Goal: Task Accomplishment & Management: Complete application form

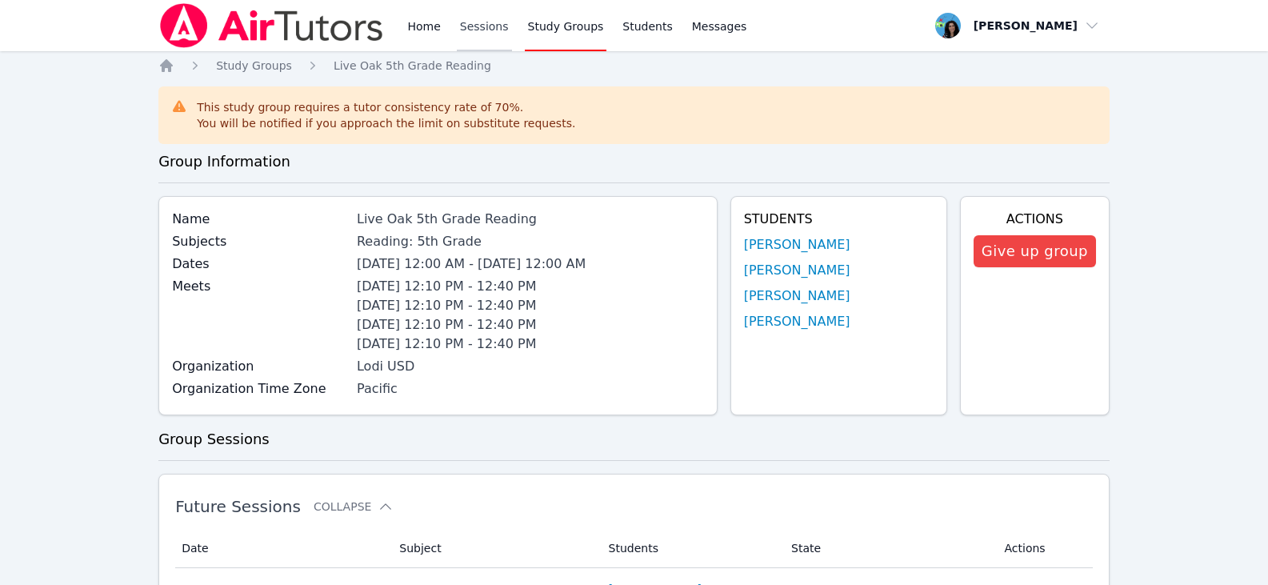
click at [478, 24] on link "Sessions" at bounding box center [484, 25] width 55 height 51
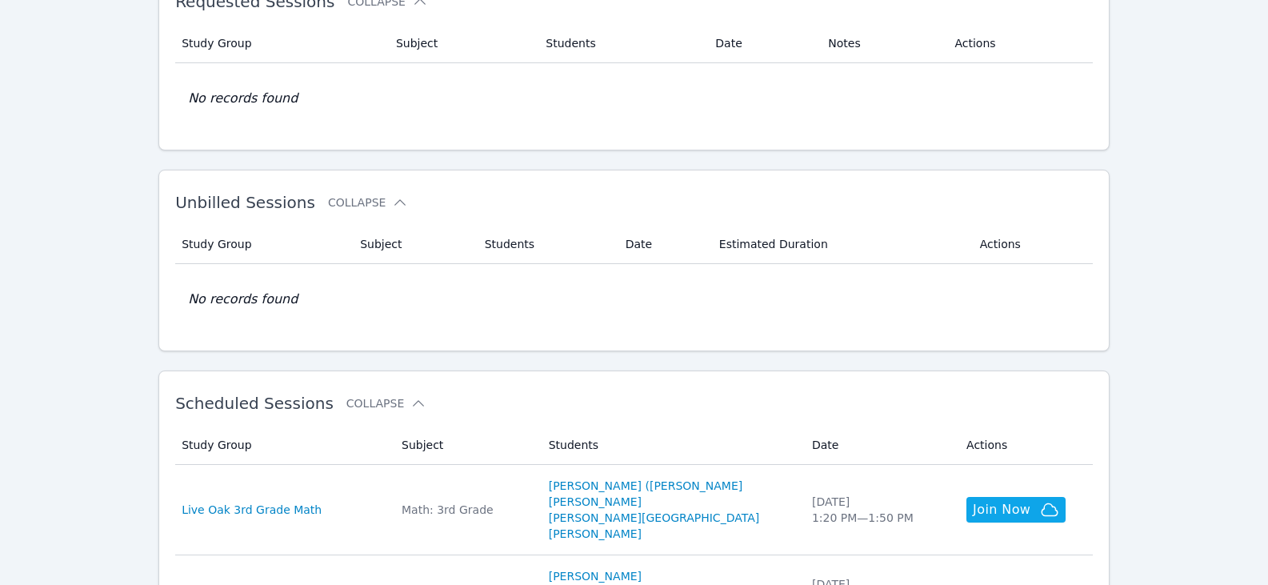
scroll to position [240, 0]
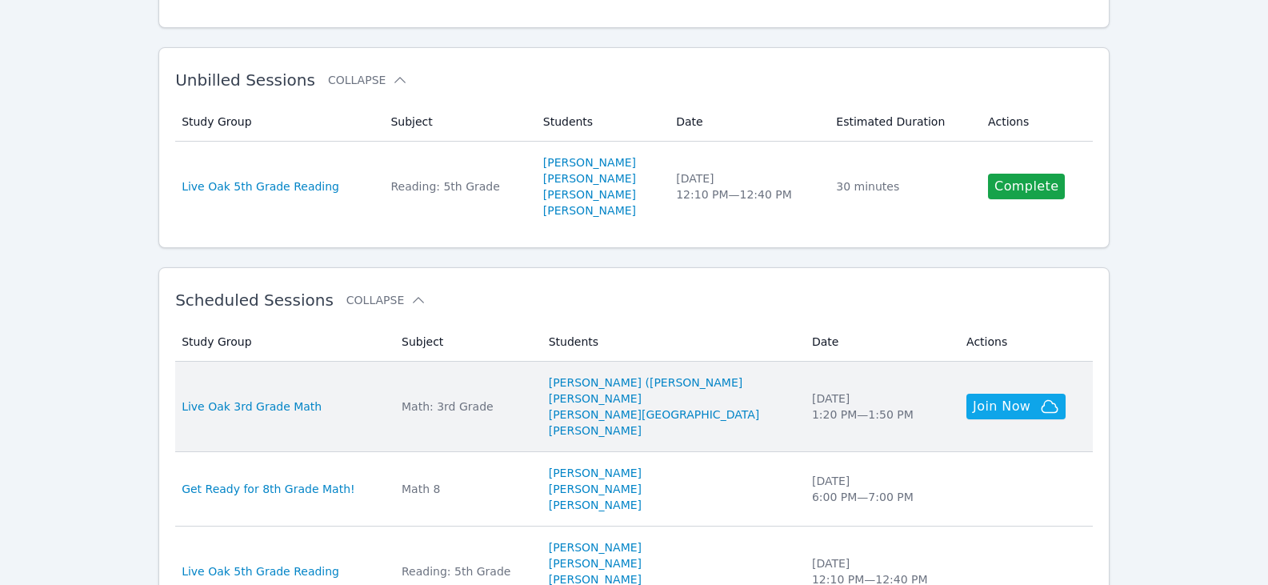
click at [475, 411] on div "Math: 3rd Grade" at bounding box center [466, 407] width 128 height 16
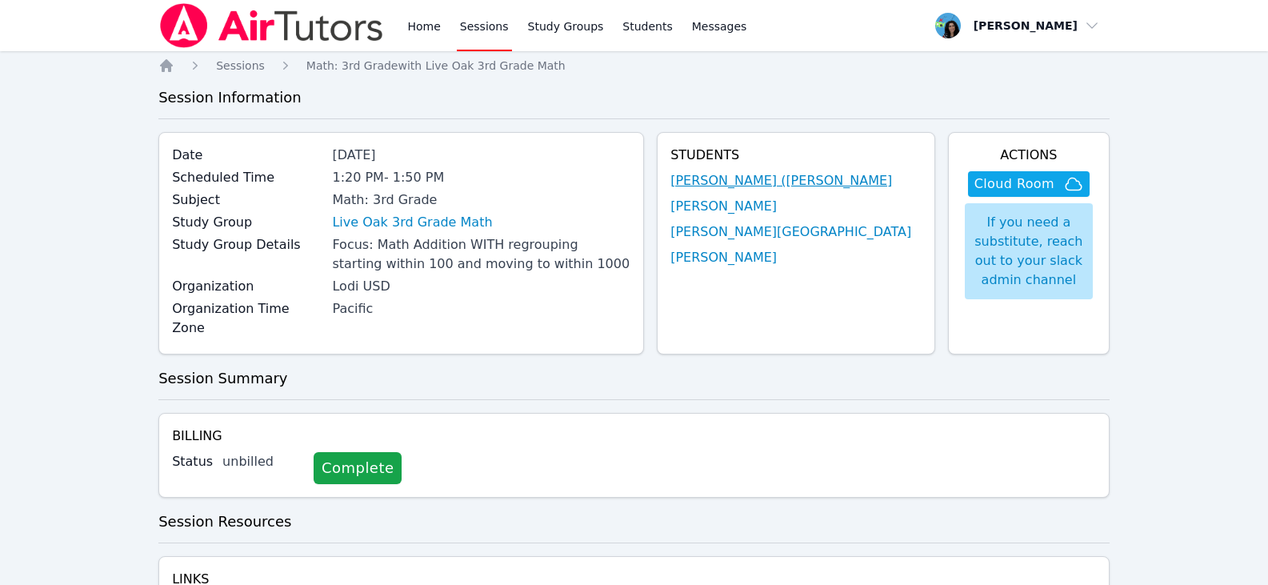
click at [781, 186] on link "[PERSON_NAME] ([PERSON_NAME]" at bounding box center [782, 180] width 222 height 19
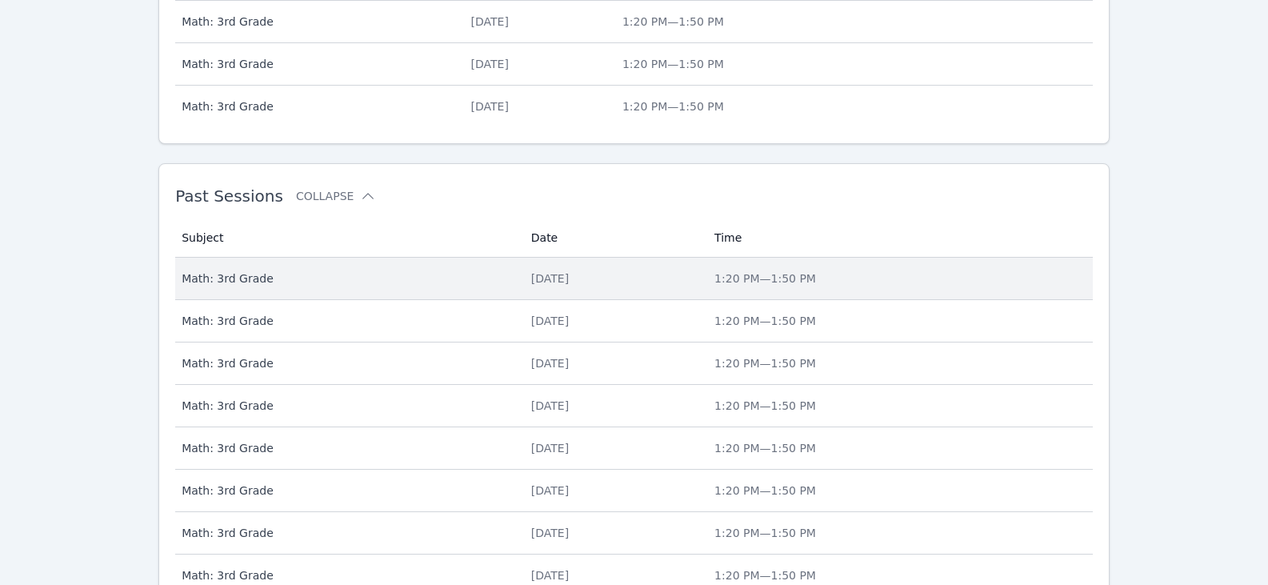
scroll to position [833, 0]
click at [536, 277] on div "[DATE]" at bounding box center [613, 279] width 164 height 16
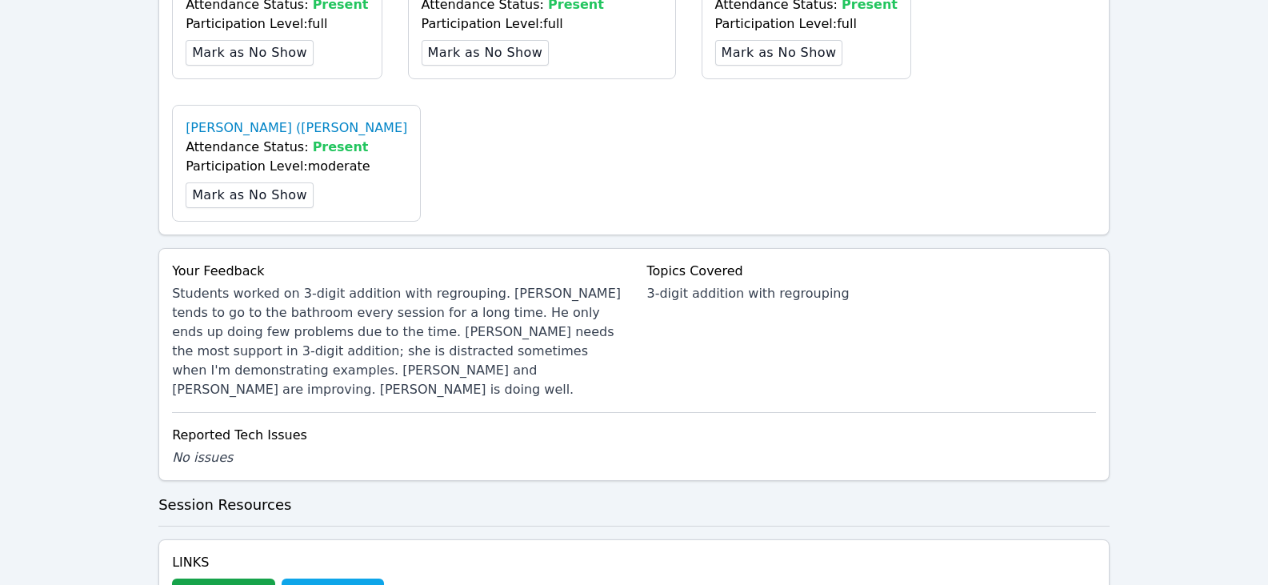
scroll to position [720, 0]
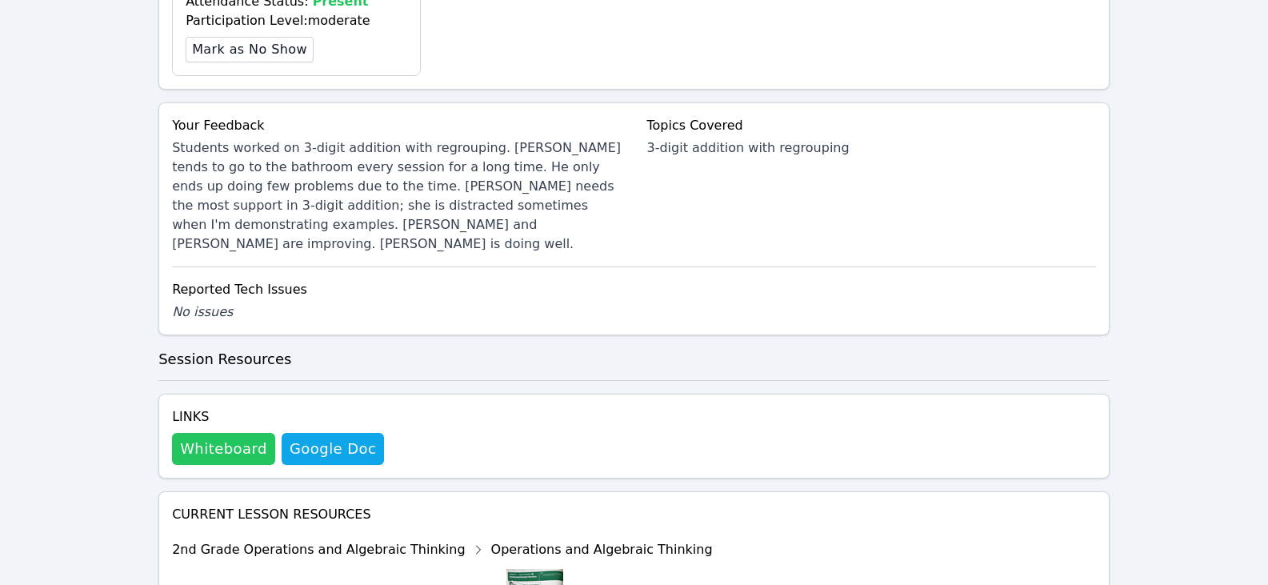
click at [242, 433] on button "Whiteboard" at bounding box center [223, 449] width 103 height 32
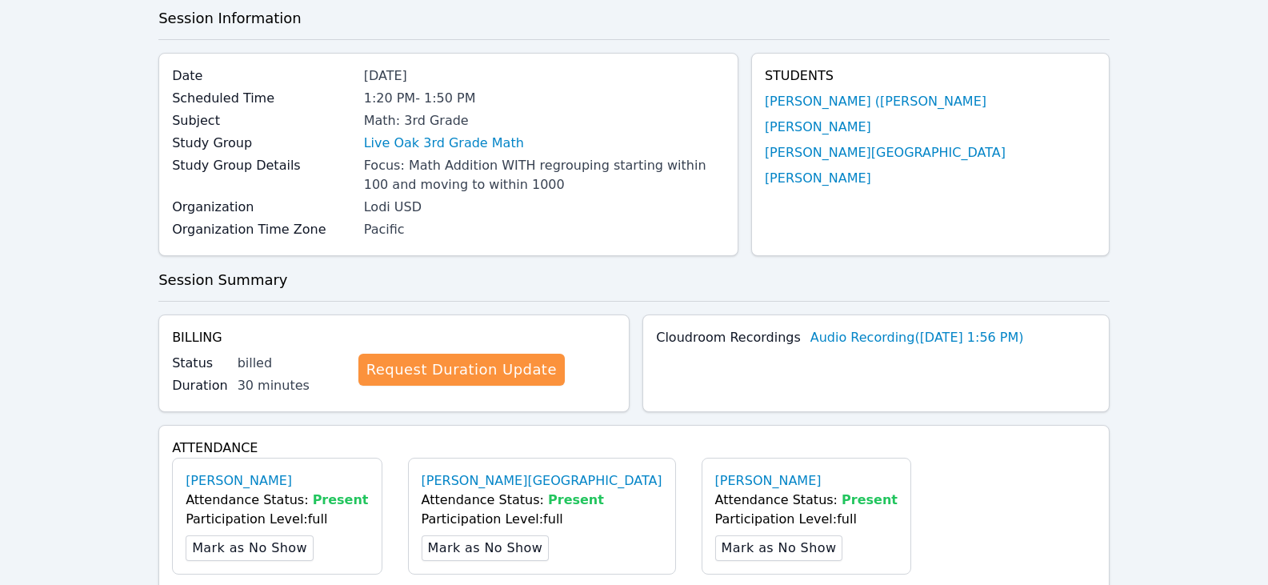
scroll to position [0, 0]
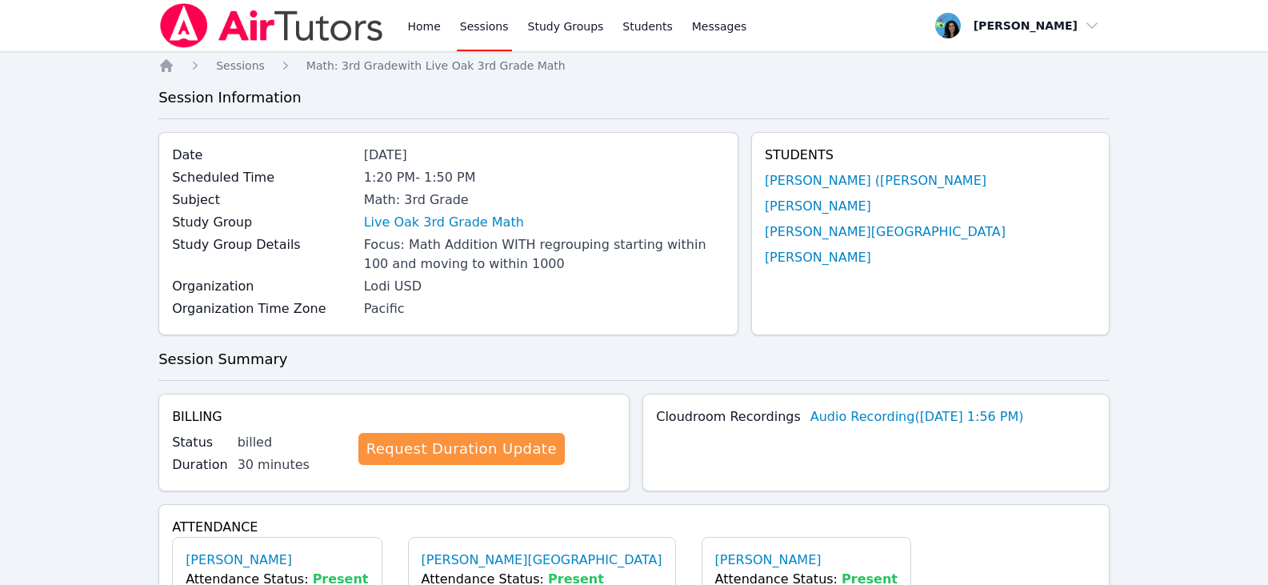
click at [491, 37] on link "Sessions" at bounding box center [484, 25] width 55 height 51
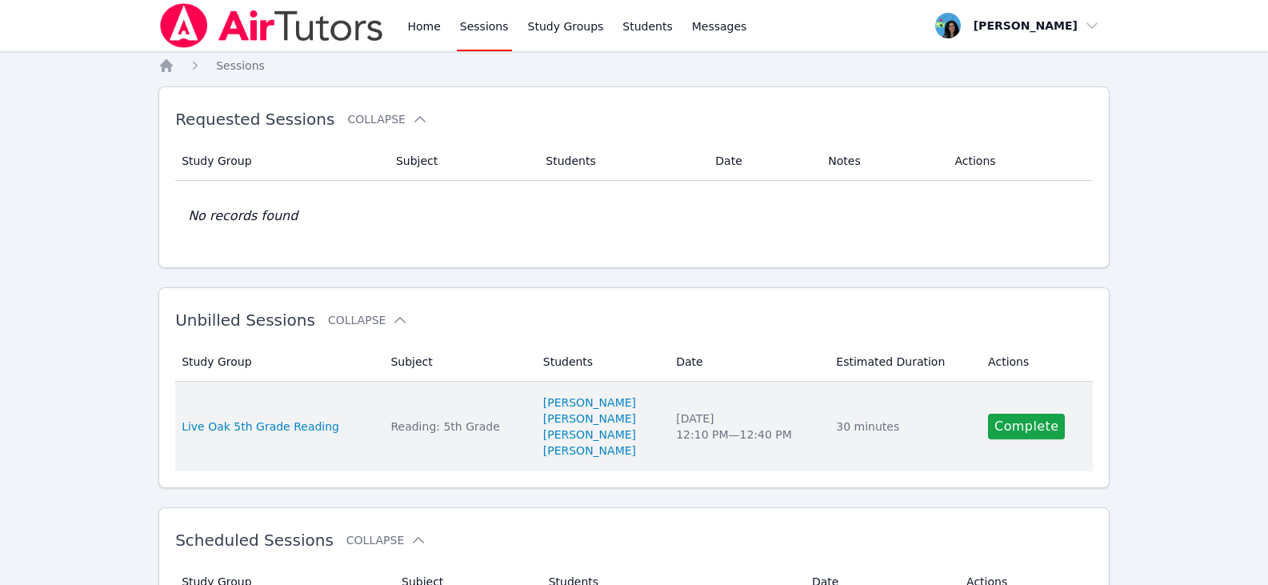
click at [457, 428] on div "Reading: 5th Grade" at bounding box center [457, 427] width 133 height 16
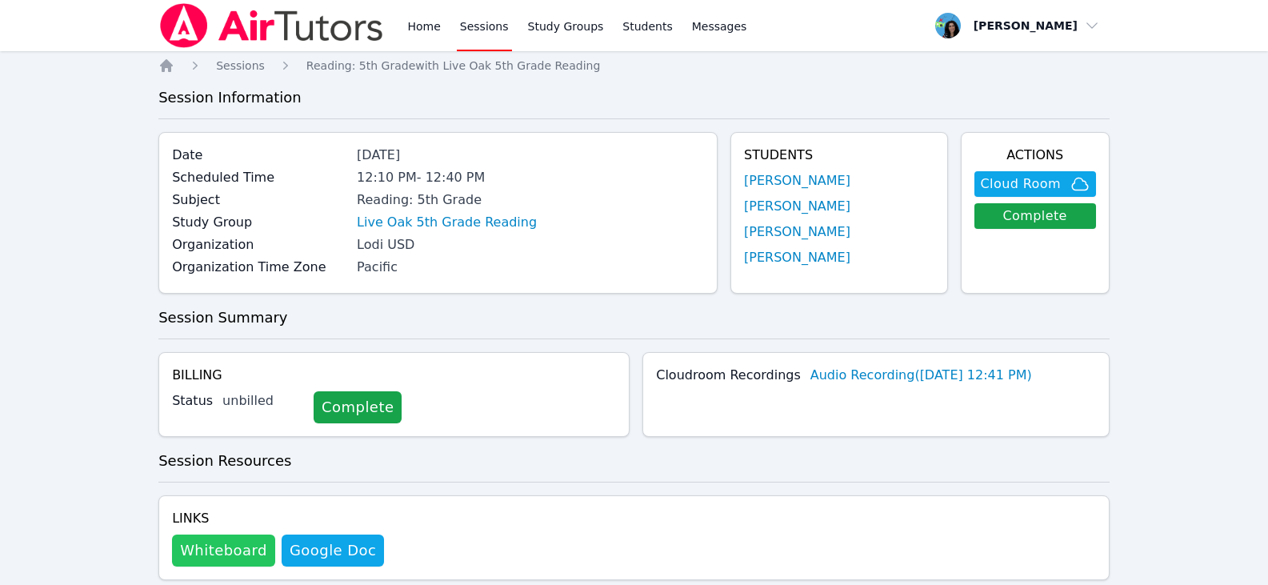
click at [224, 548] on button "Whiteboard" at bounding box center [223, 551] width 103 height 32
click at [476, 27] on link "Sessions" at bounding box center [484, 25] width 55 height 51
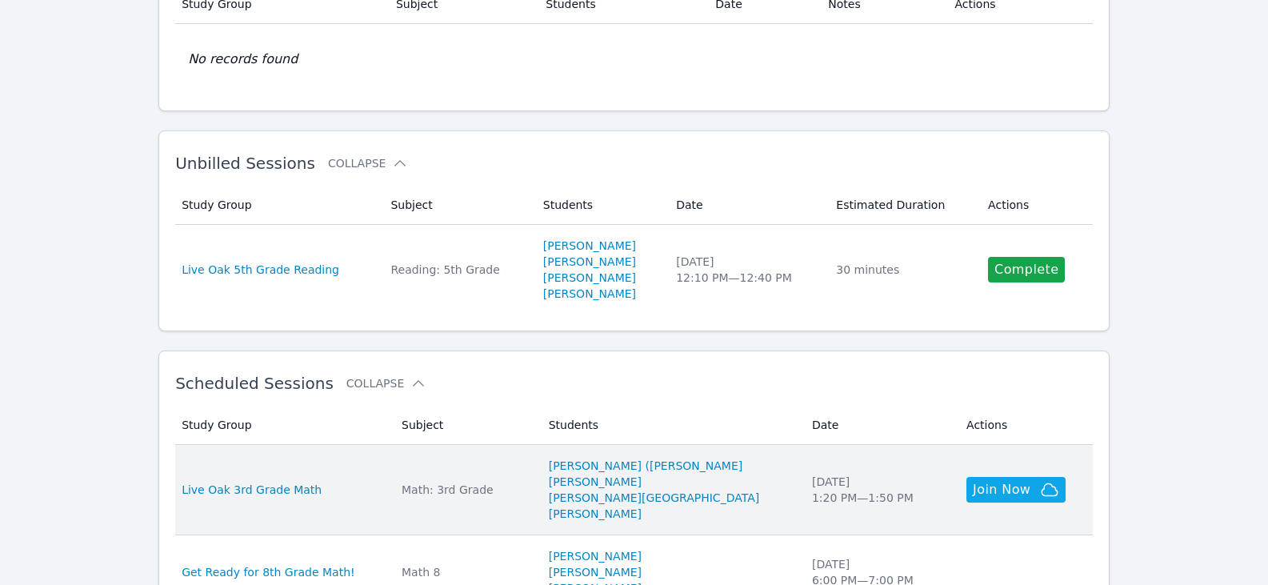
scroll to position [240, 0]
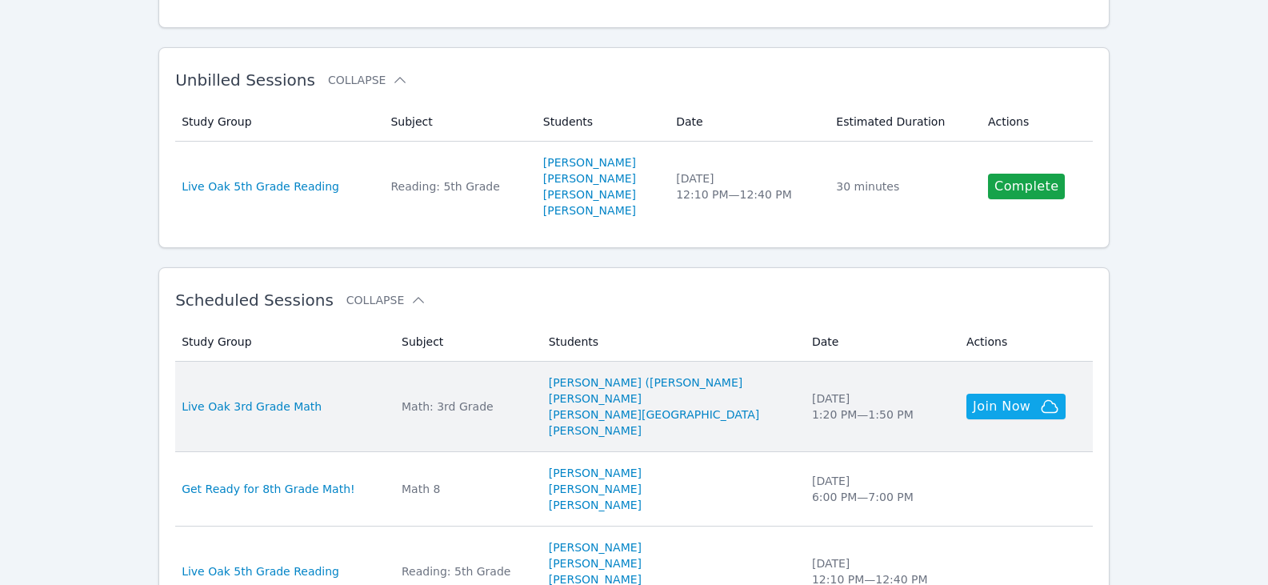
click at [474, 408] on div "Math: 3rd Grade" at bounding box center [466, 407] width 128 height 16
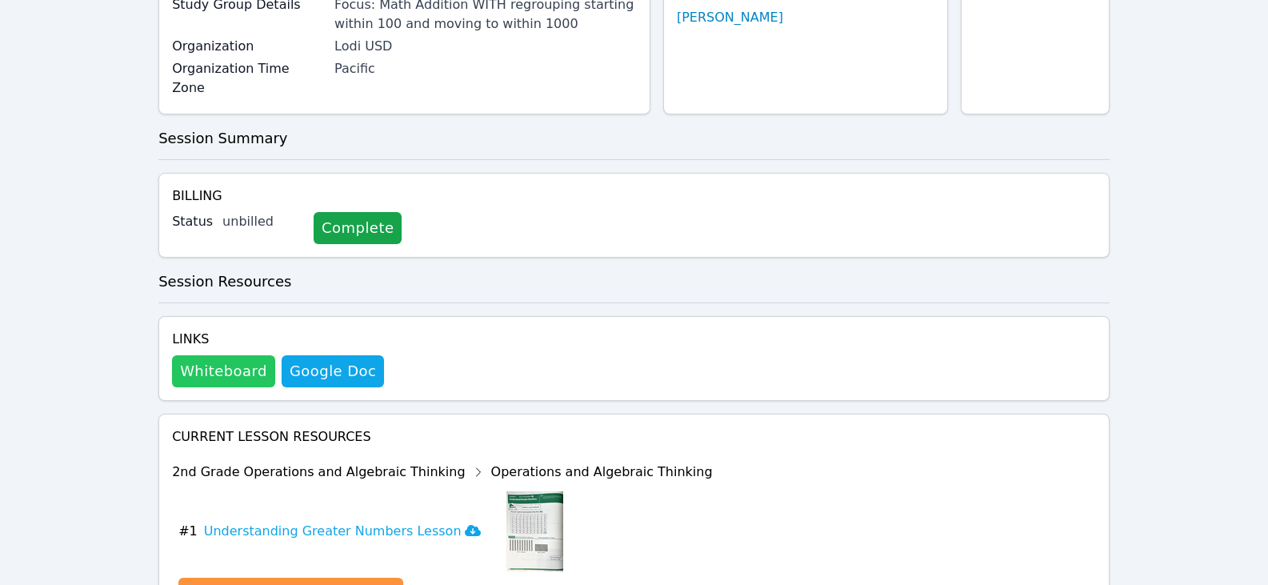
click at [252, 355] on button "Whiteboard" at bounding box center [223, 371] width 103 height 32
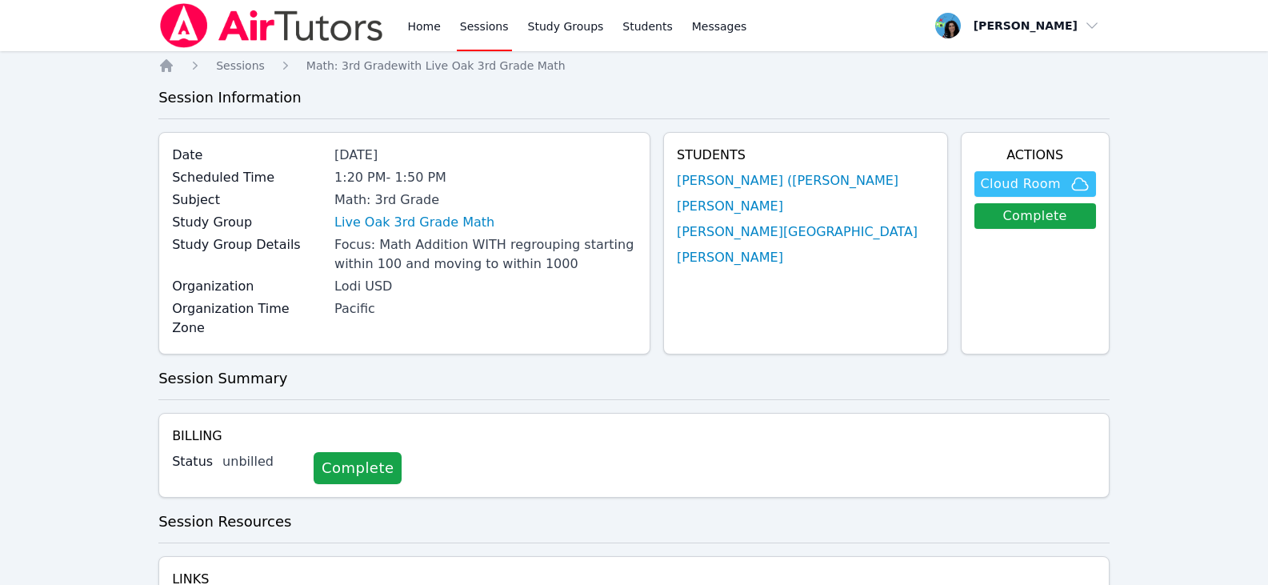
click at [1057, 185] on span "Cloud Room" at bounding box center [1021, 183] width 80 height 19
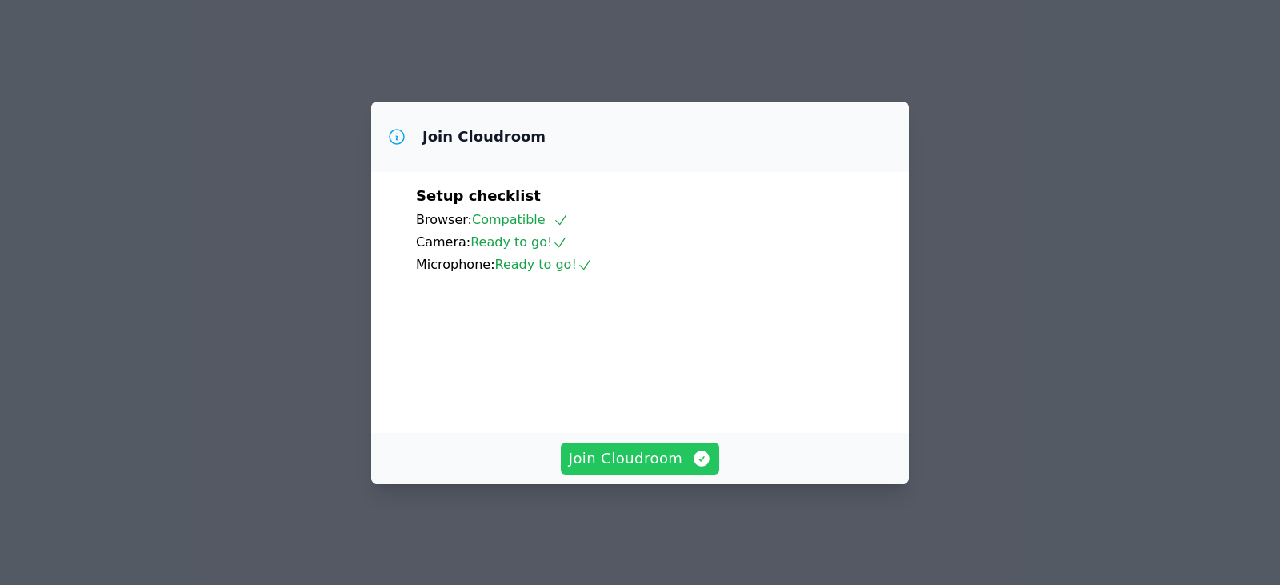
click at [655, 470] on span "Join Cloudroom" at bounding box center [640, 458] width 143 height 22
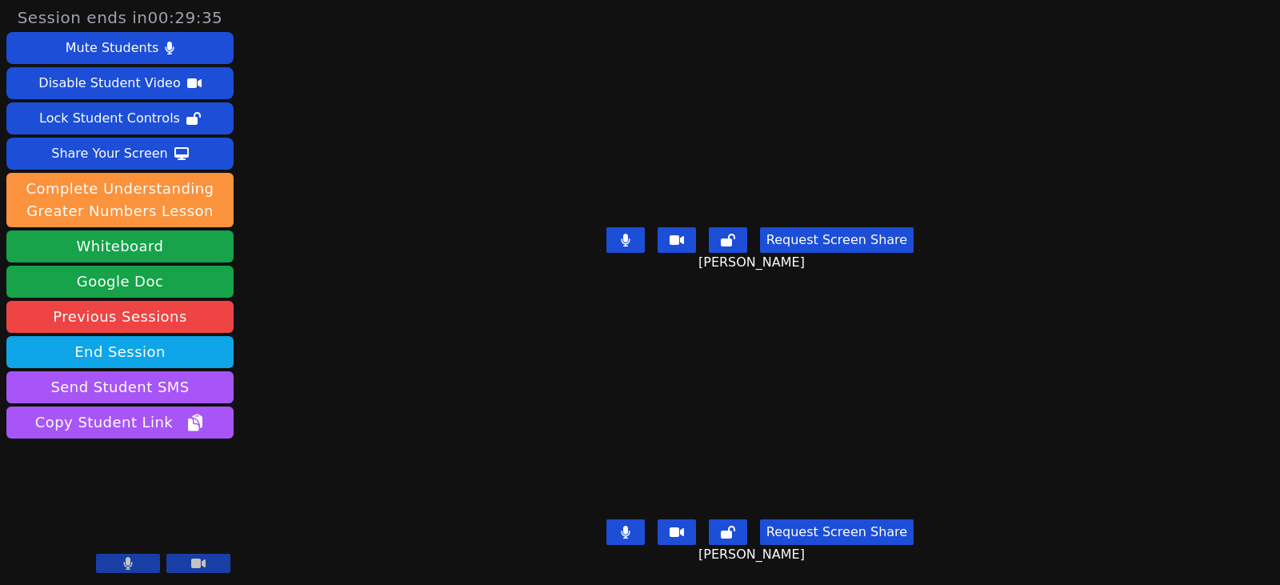
click at [626, 234] on icon at bounding box center [625, 240] width 9 height 13
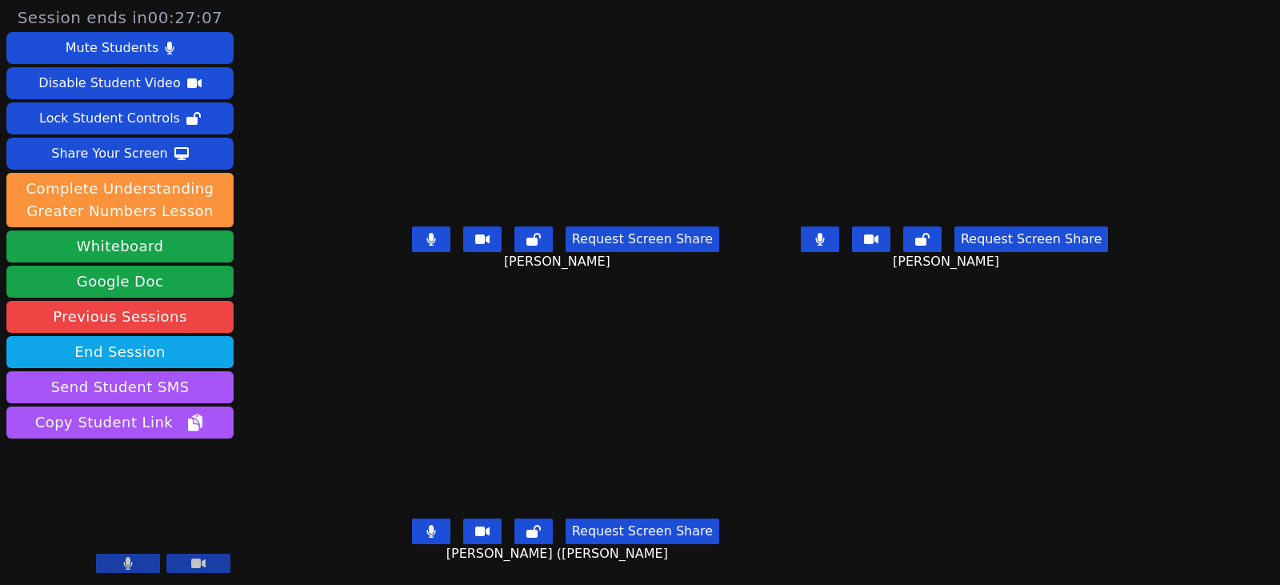
click at [412, 237] on button at bounding box center [431, 239] width 38 height 26
click at [839, 252] on button at bounding box center [820, 239] width 38 height 26
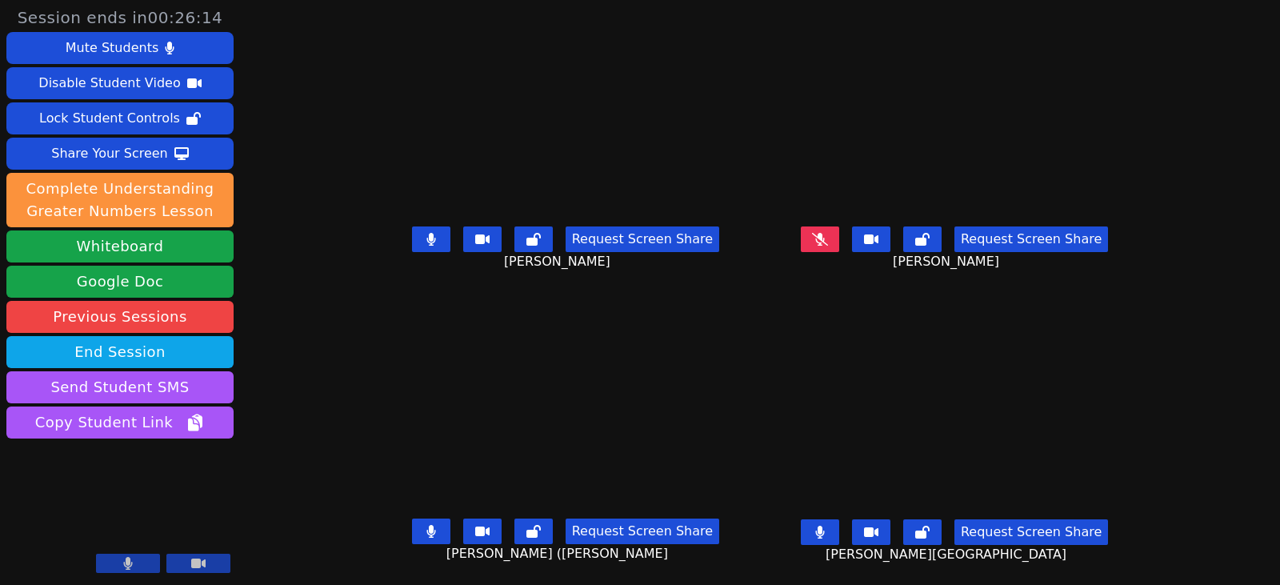
click at [419, 246] on button at bounding box center [431, 239] width 38 height 26
click at [420, 531] on button at bounding box center [431, 532] width 38 height 26
click at [423, 531] on icon at bounding box center [431, 531] width 16 height 13
click at [839, 526] on button at bounding box center [820, 532] width 38 height 26
click at [430, 245] on button at bounding box center [431, 239] width 38 height 26
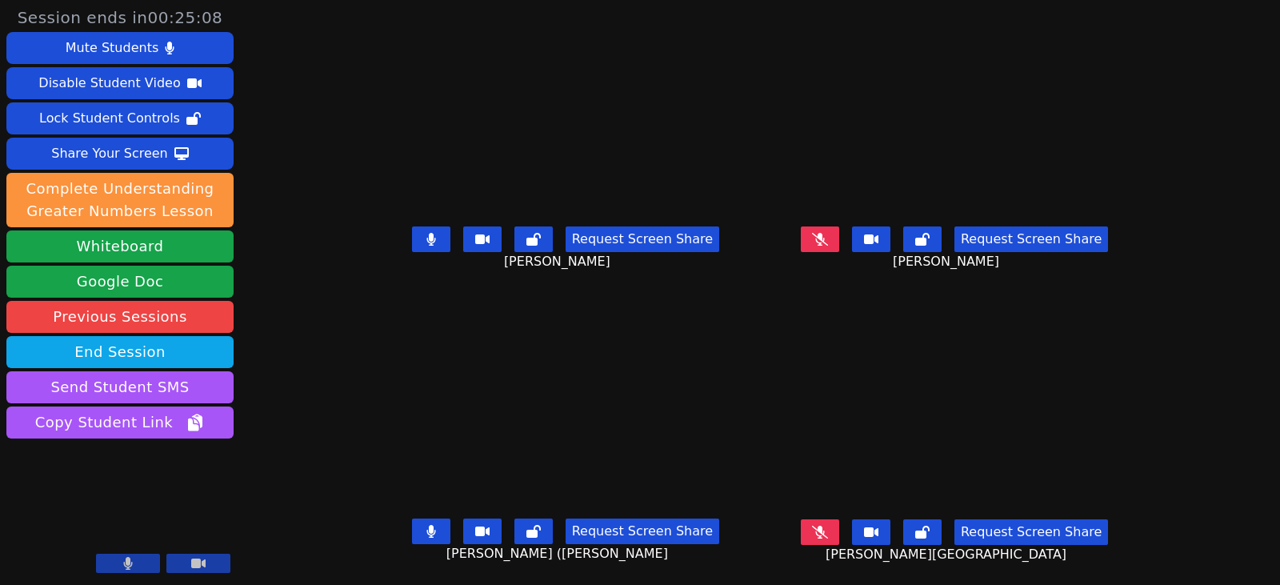
click at [830, 238] on button at bounding box center [820, 239] width 38 height 26
click at [412, 242] on button at bounding box center [431, 239] width 38 height 26
click at [412, 527] on button at bounding box center [431, 532] width 38 height 26
click at [825, 242] on icon at bounding box center [820, 239] width 10 height 13
click at [828, 531] on icon at bounding box center [820, 531] width 16 height 13
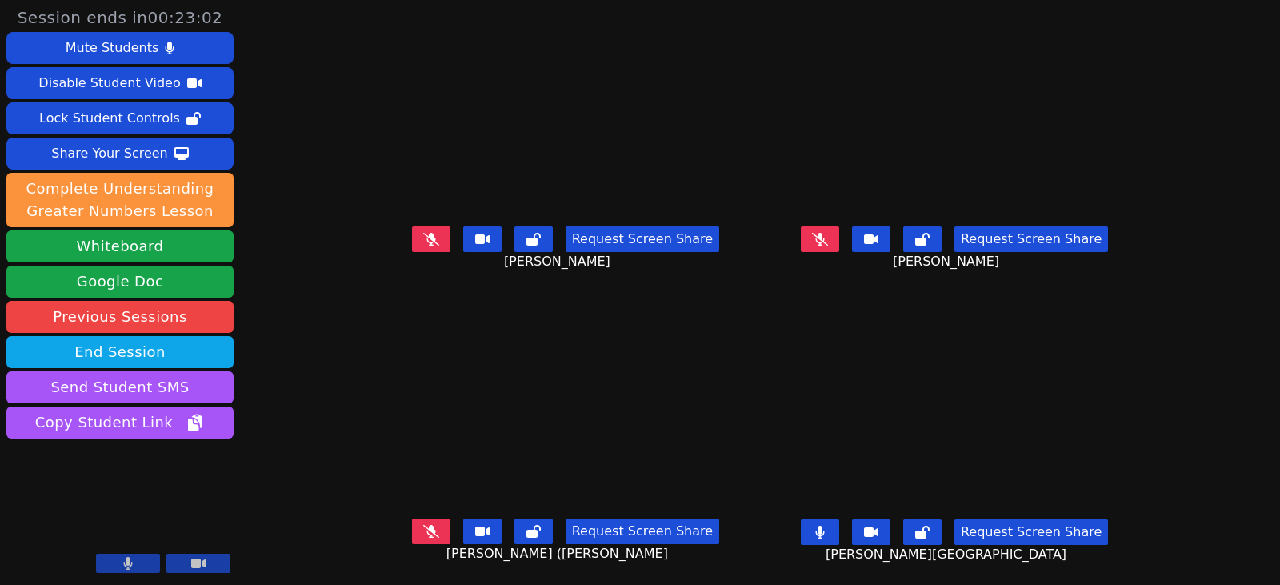
drag, startPoint x: 854, startPoint y: 535, endPoint x: 761, endPoint y: 531, distance: 92.9
click at [839, 535] on button at bounding box center [820, 532] width 38 height 26
drag, startPoint x: 407, startPoint y: 234, endPoint x: 405, endPoint y: 278, distance: 43.2
click at [423, 235] on icon at bounding box center [431, 239] width 16 height 13
click at [427, 539] on button at bounding box center [431, 532] width 38 height 26
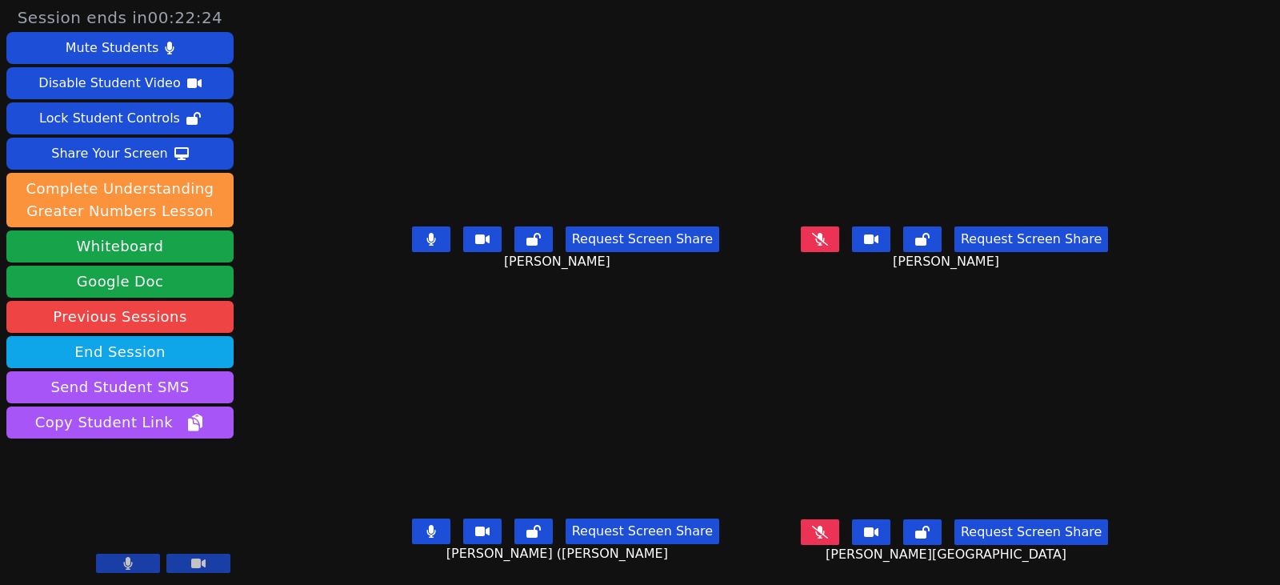
click at [427, 246] on icon at bounding box center [431, 239] width 9 height 13
drag, startPoint x: 855, startPoint y: 243, endPoint x: 936, endPoint y: 261, distance: 81.9
click at [839, 243] on button at bounding box center [820, 239] width 38 height 26
click at [412, 542] on button at bounding box center [431, 532] width 38 height 26
click at [839, 245] on button at bounding box center [820, 239] width 38 height 26
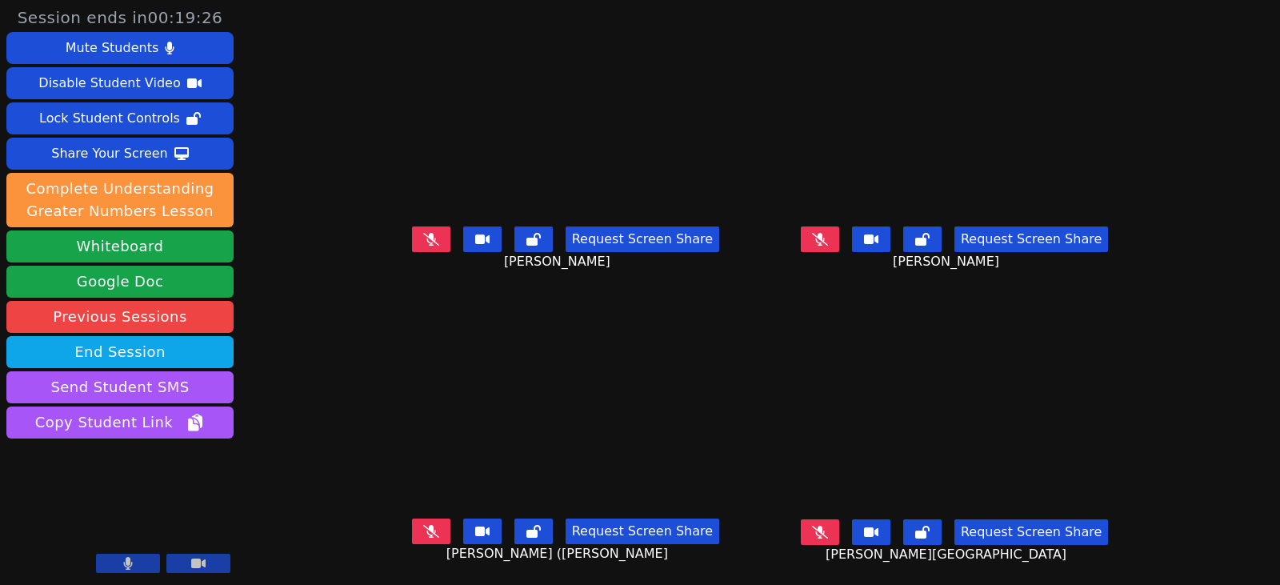
click at [421, 532] on button at bounding box center [431, 532] width 38 height 26
click at [412, 527] on button at bounding box center [431, 532] width 38 height 26
drag, startPoint x: 847, startPoint y: 532, endPoint x: 194, endPoint y: 423, distance: 662.8
click at [828, 532] on icon at bounding box center [820, 531] width 16 height 13
click at [839, 242] on button at bounding box center [820, 239] width 38 height 26
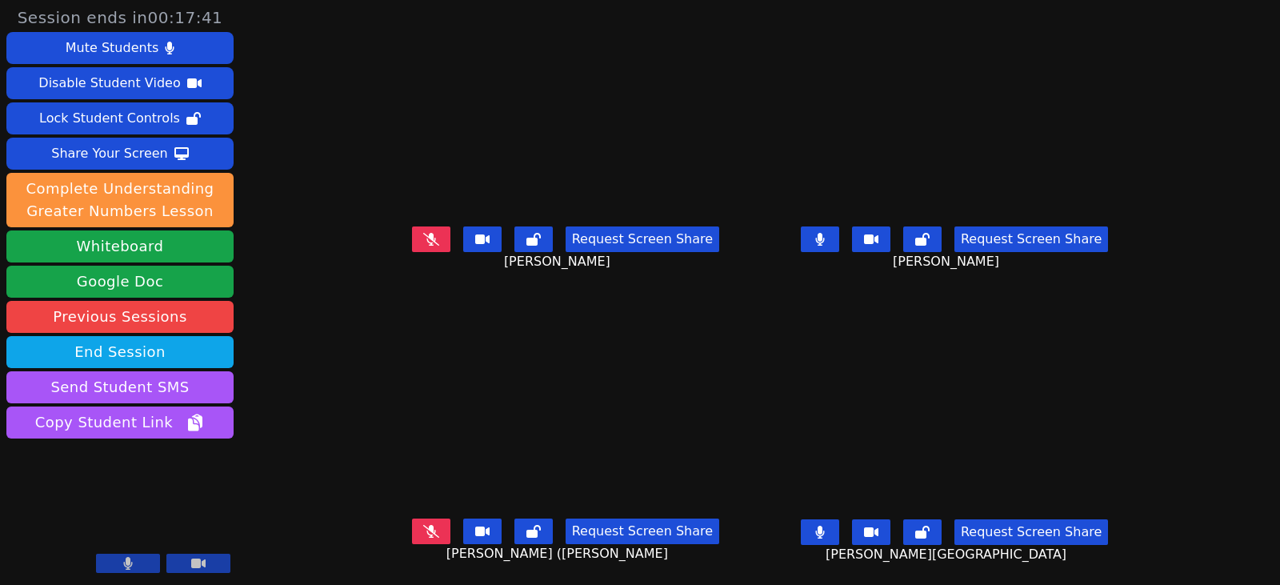
drag, startPoint x: 841, startPoint y: 242, endPoint x: 839, endPoint y: 269, distance: 27.3
click at [825, 242] on icon at bounding box center [820, 239] width 10 height 13
click at [839, 528] on button at bounding box center [820, 532] width 38 height 26
click at [412, 245] on button at bounding box center [431, 239] width 38 height 26
click at [412, 246] on button at bounding box center [431, 239] width 38 height 26
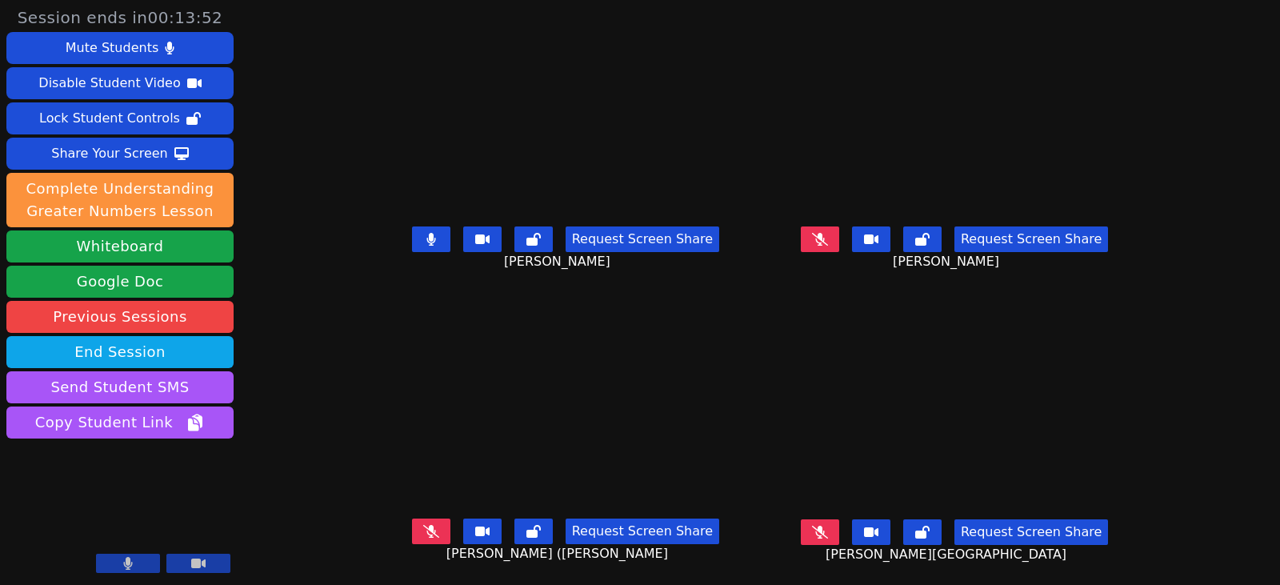
click at [422, 242] on button at bounding box center [431, 239] width 38 height 26
click at [828, 538] on icon at bounding box center [820, 532] width 16 height 13
click at [839, 243] on button at bounding box center [820, 239] width 38 height 26
click at [839, 249] on button at bounding box center [820, 239] width 38 height 26
click at [824, 532] on icon at bounding box center [819, 532] width 9 height 13
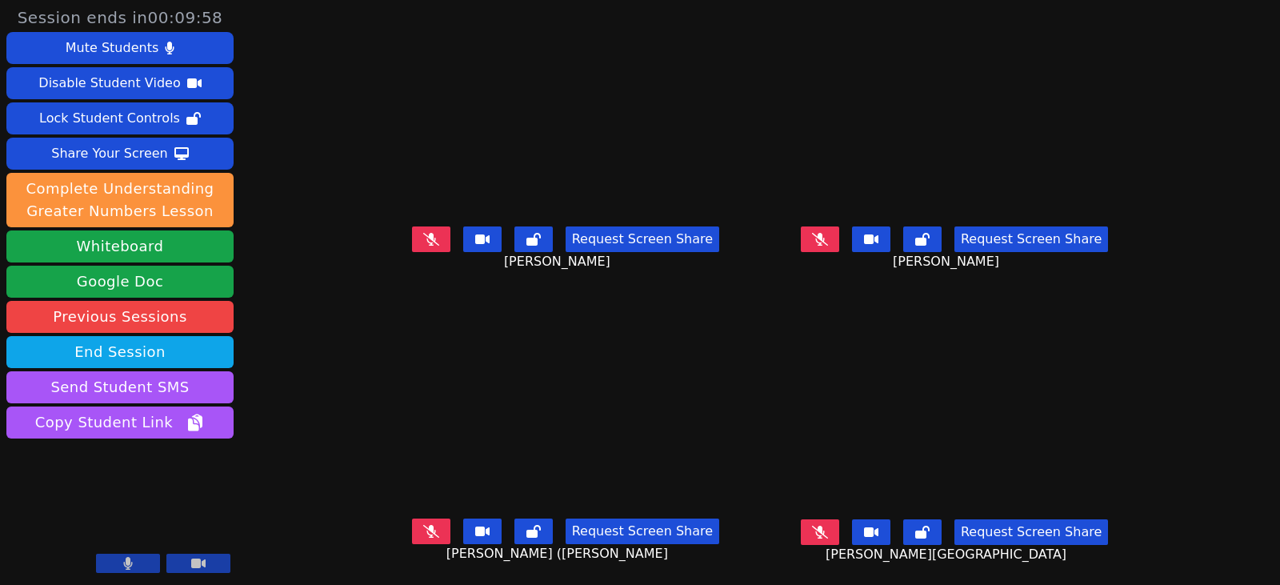
drag, startPoint x: 846, startPoint y: 242, endPoint x: 567, endPoint y: 371, distance: 306.5
click at [828, 242] on icon at bounding box center [820, 239] width 16 height 13
click at [427, 246] on icon at bounding box center [432, 239] width 10 height 13
click at [838, 234] on button at bounding box center [820, 239] width 38 height 26
click at [423, 532] on button at bounding box center [431, 532] width 38 height 26
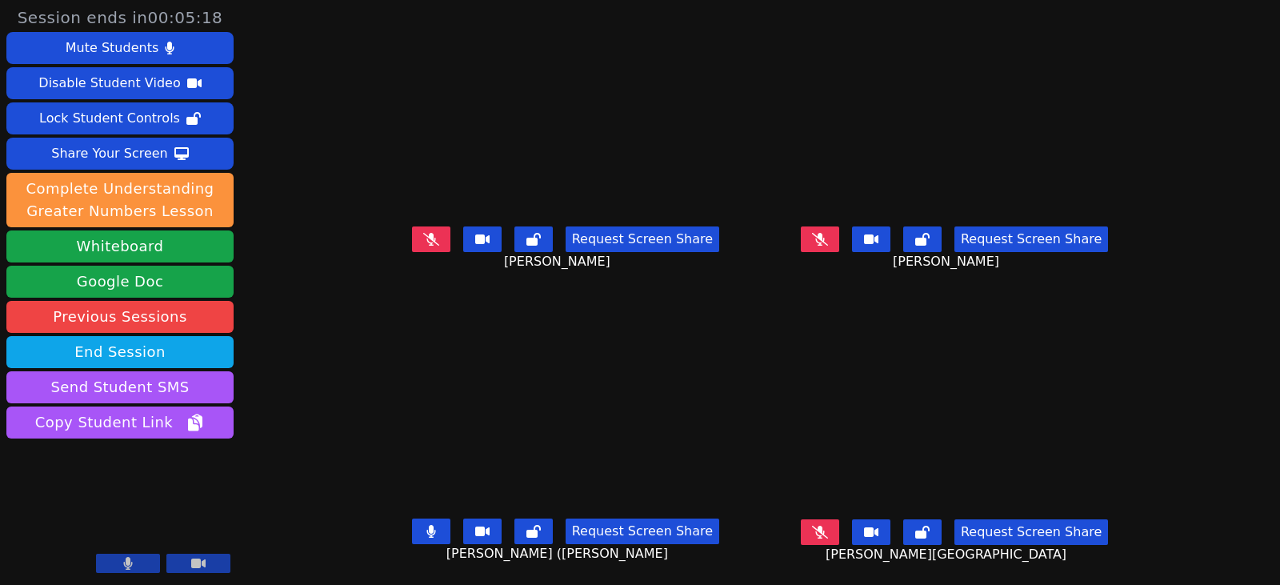
click at [427, 533] on icon at bounding box center [431, 531] width 9 height 13
click at [423, 245] on icon at bounding box center [431, 239] width 16 height 13
click at [828, 236] on icon at bounding box center [820, 239] width 16 height 13
click at [412, 244] on button at bounding box center [431, 239] width 38 height 26
click at [839, 246] on button at bounding box center [820, 239] width 38 height 26
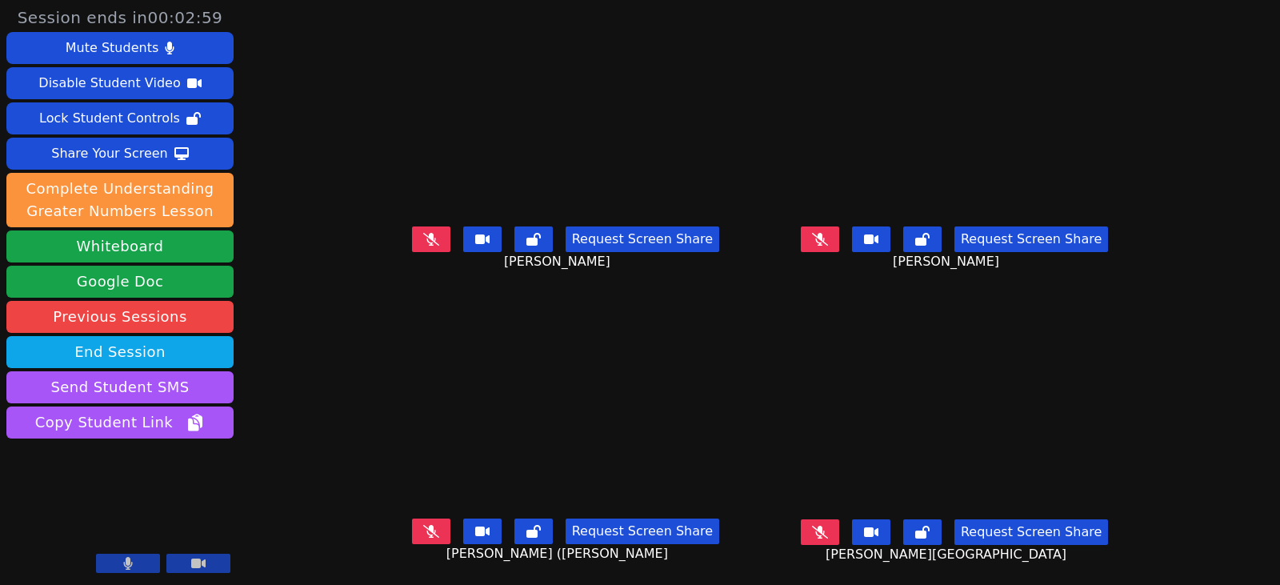
click at [412, 242] on button at bounding box center [431, 239] width 38 height 26
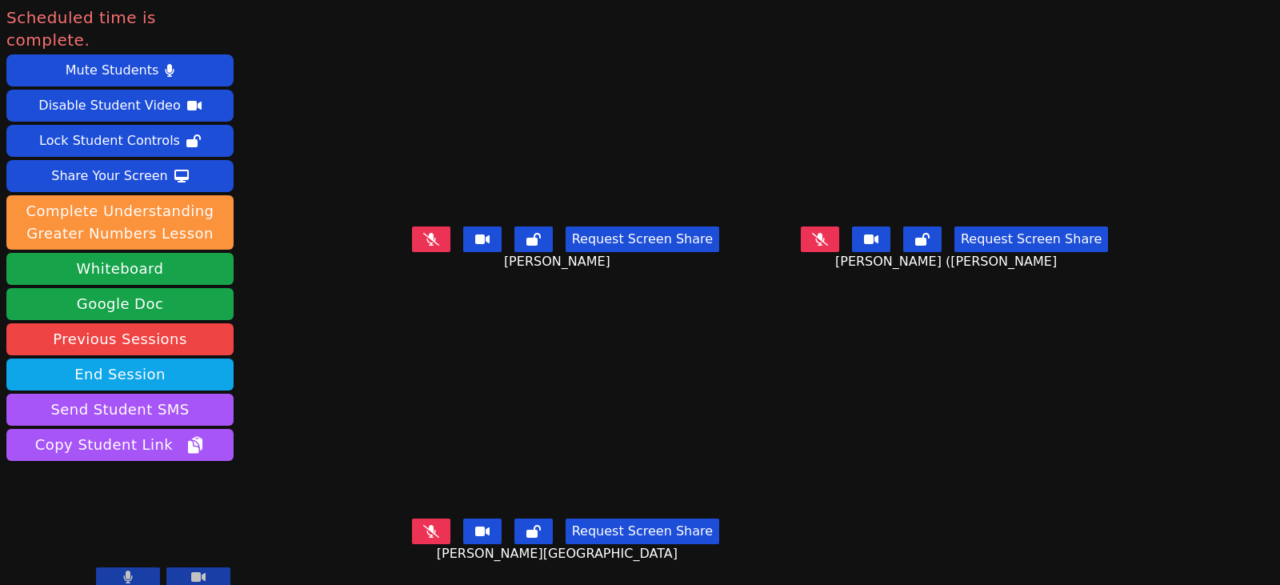
click at [423, 523] on button at bounding box center [431, 532] width 38 height 26
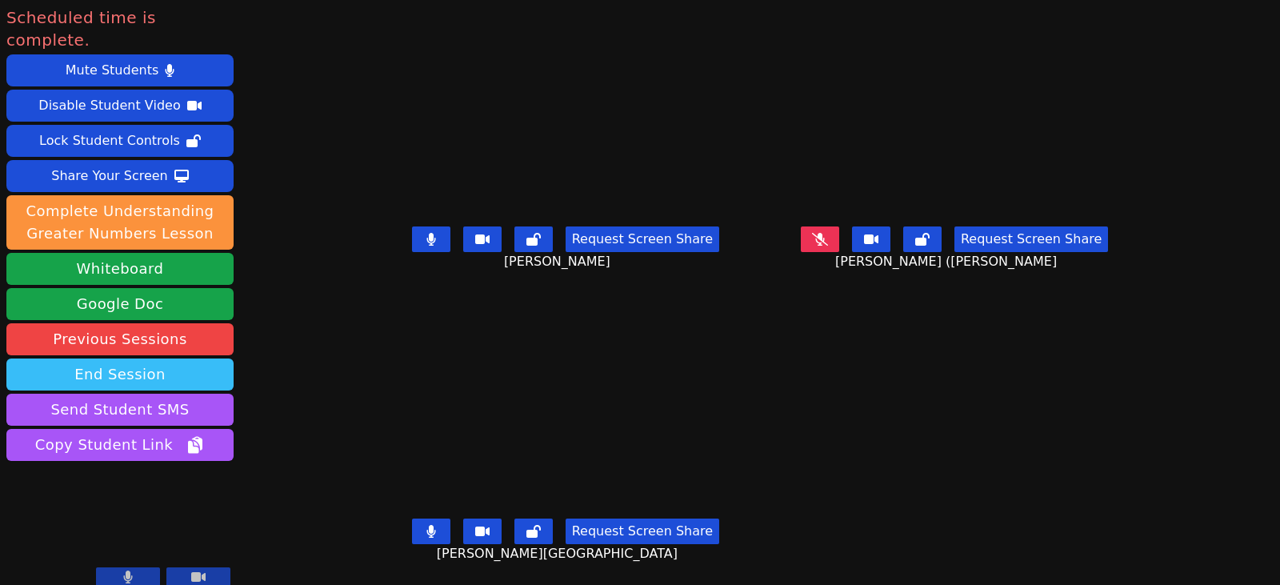
click at [147, 360] on button "End Session" at bounding box center [119, 375] width 227 height 32
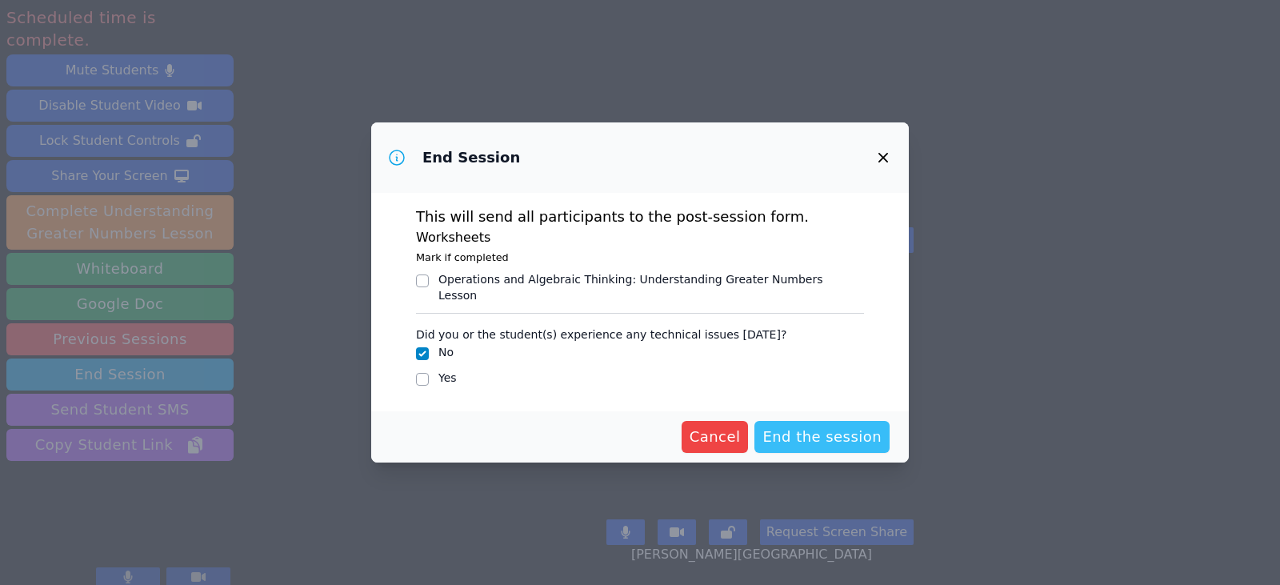
click at [812, 435] on span "End the session" at bounding box center [822, 437] width 119 height 22
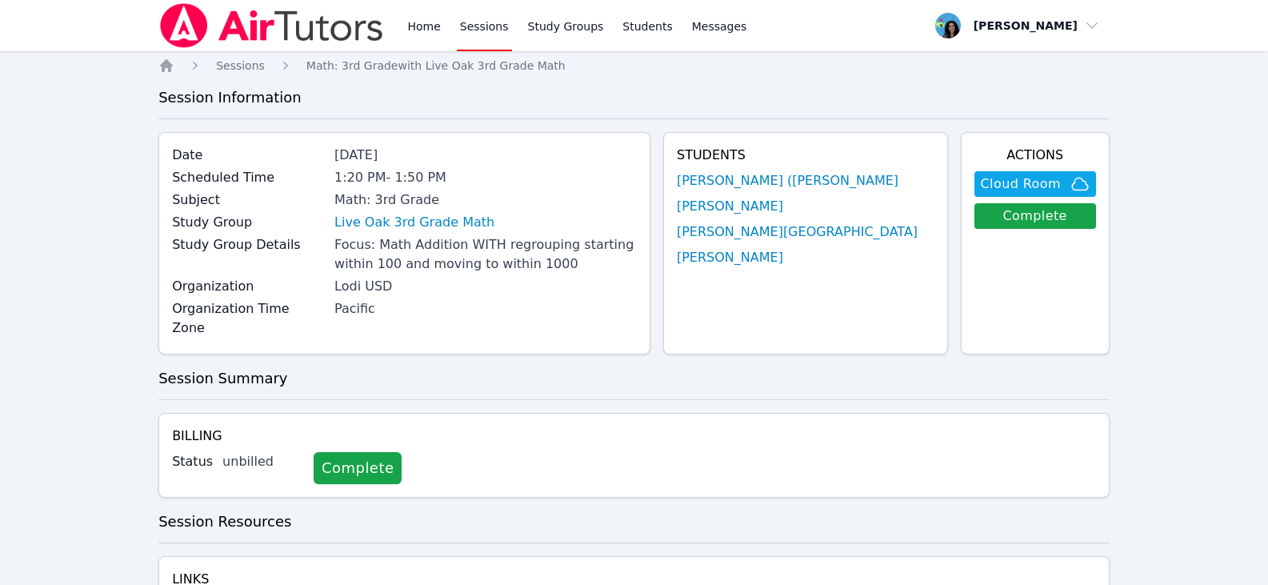
click at [494, 18] on link "Sessions" at bounding box center [484, 25] width 55 height 51
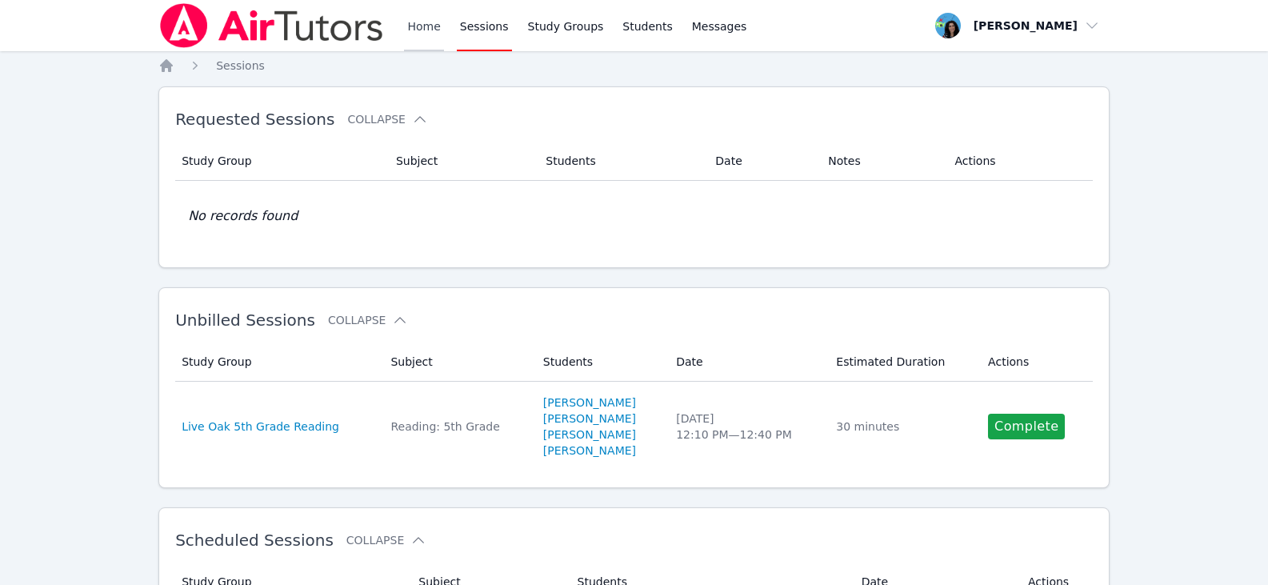
click at [412, 26] on link "Home" at bounding box center [423, 25] width 39 height 51
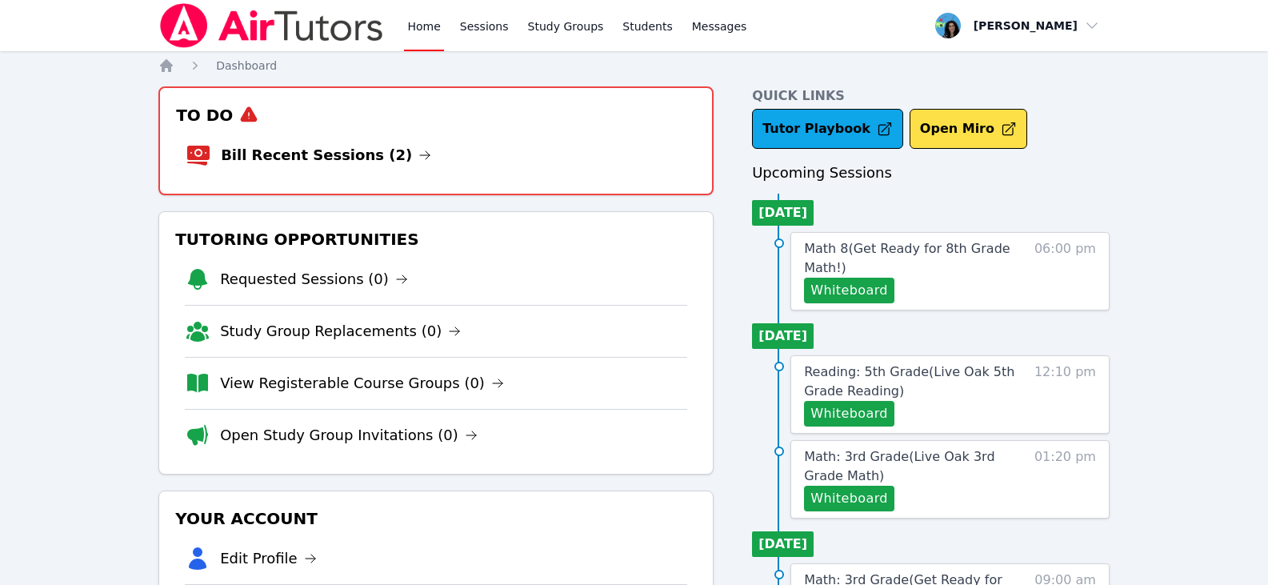
click at [433, 36] on link "Home" at bounding box center [423, 25] width 39 height 51
click at [419, 153] on icon at bounding box center [425, 155] width 13 height 13
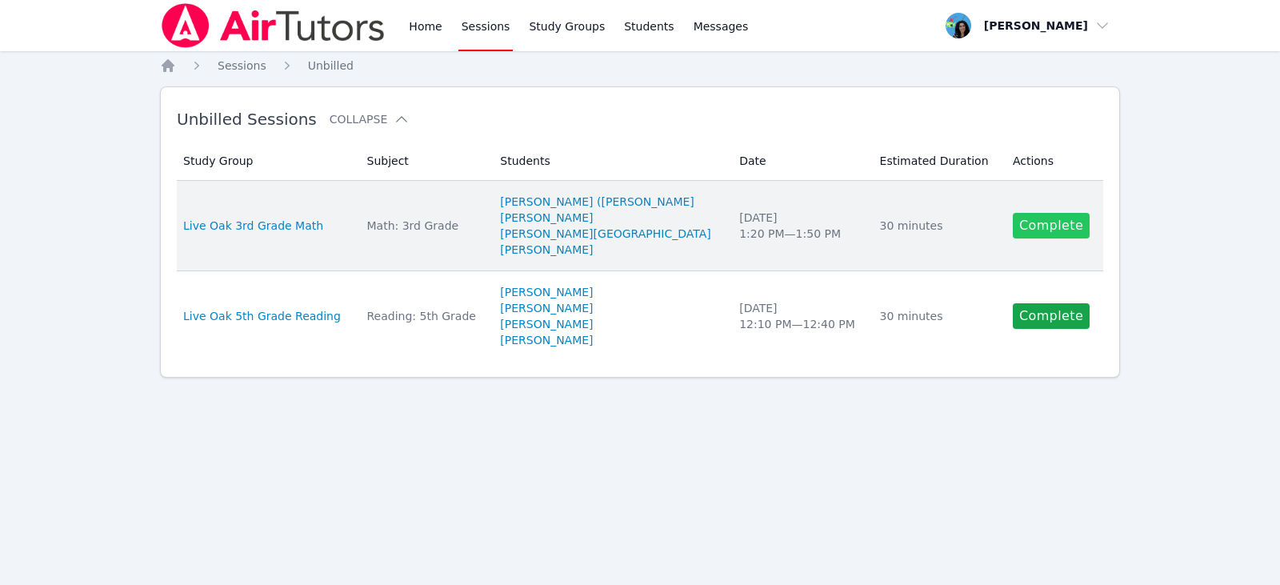
click at [1013, 234] on link "Complete" at bounding box center [1051, 226] width 77 height 26
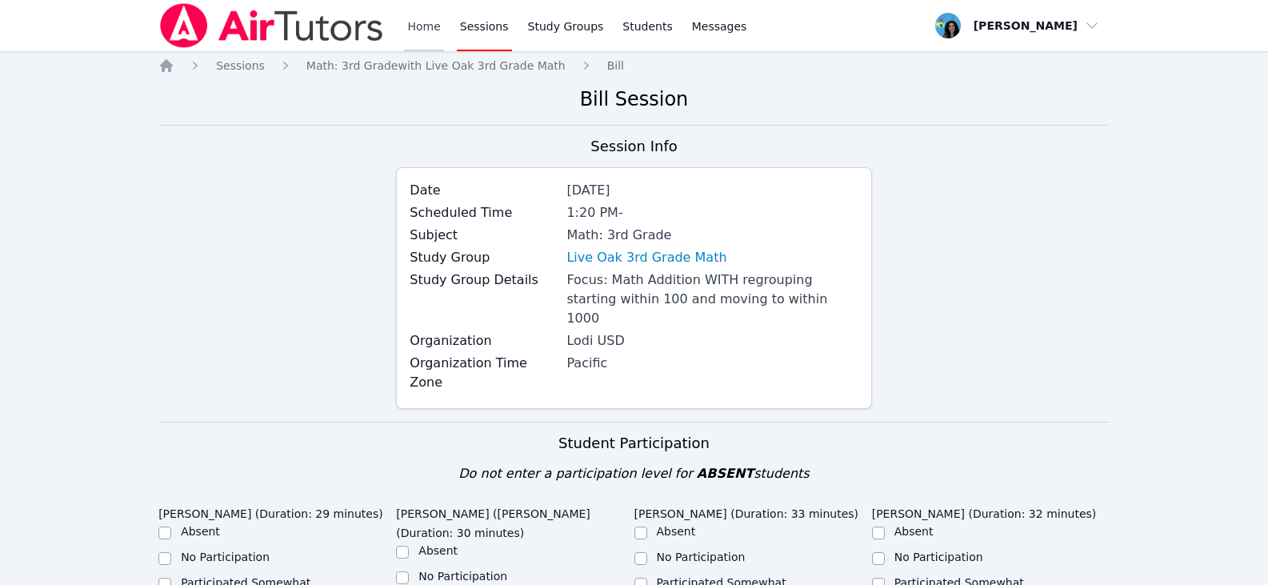
click at [416, 29] on link "Home" at bounding box center [423, 25] width 39 height 51
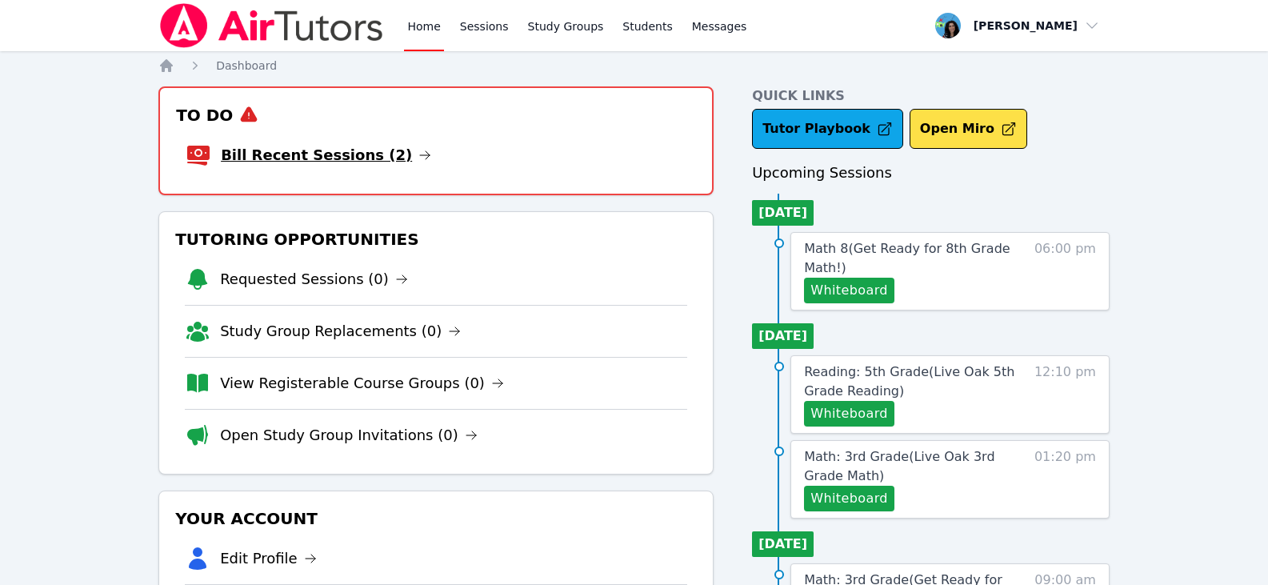
click at [419, 158] on icon at bounding box center [425, 155] width 13 height 13
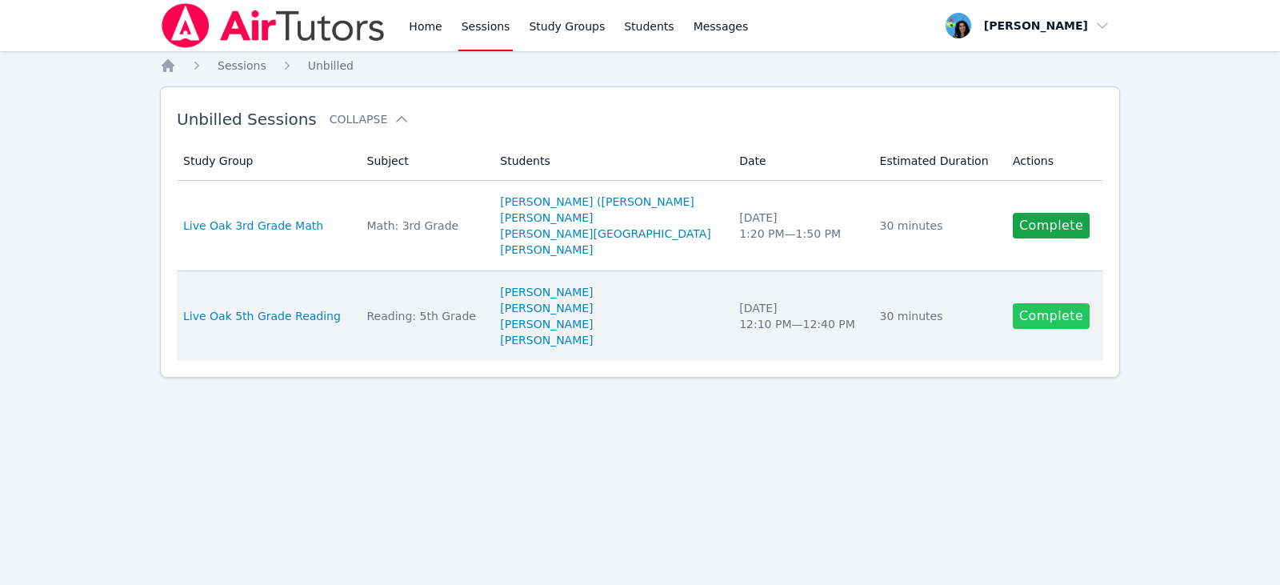
click at [1057, 319] on link "Complete" at bounding box center [1051, 316] width 77 height 26
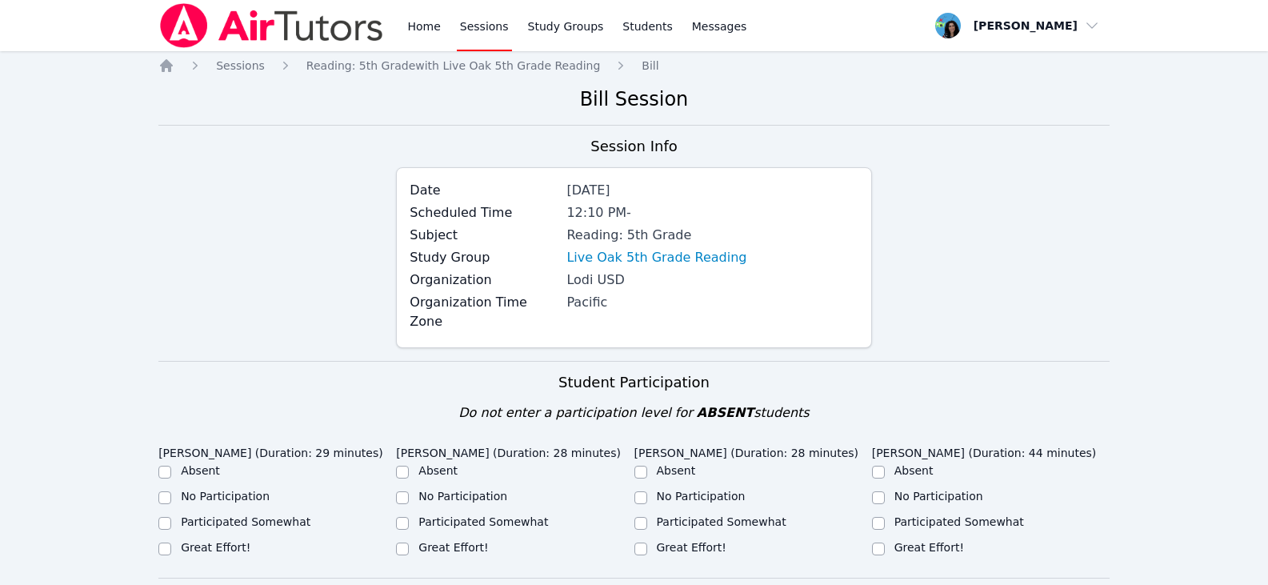
drag, startPoint x: 135, startPoint y: 232, endPoint x: 153, endPoint y: 239, distance: 19.0
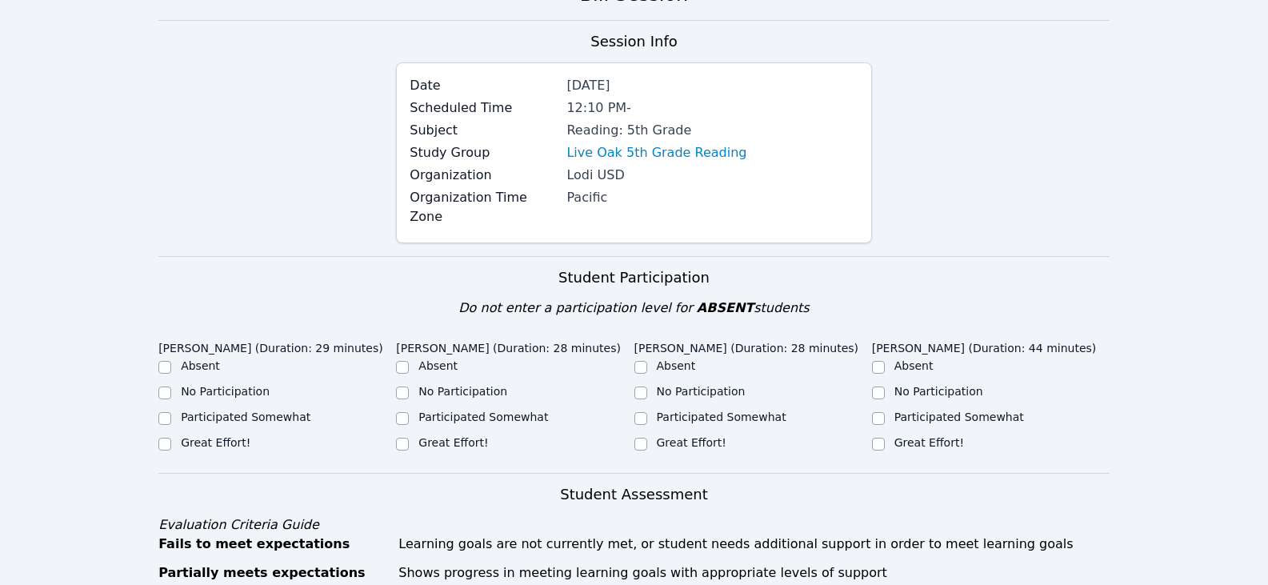
scroll to position [240, 0]
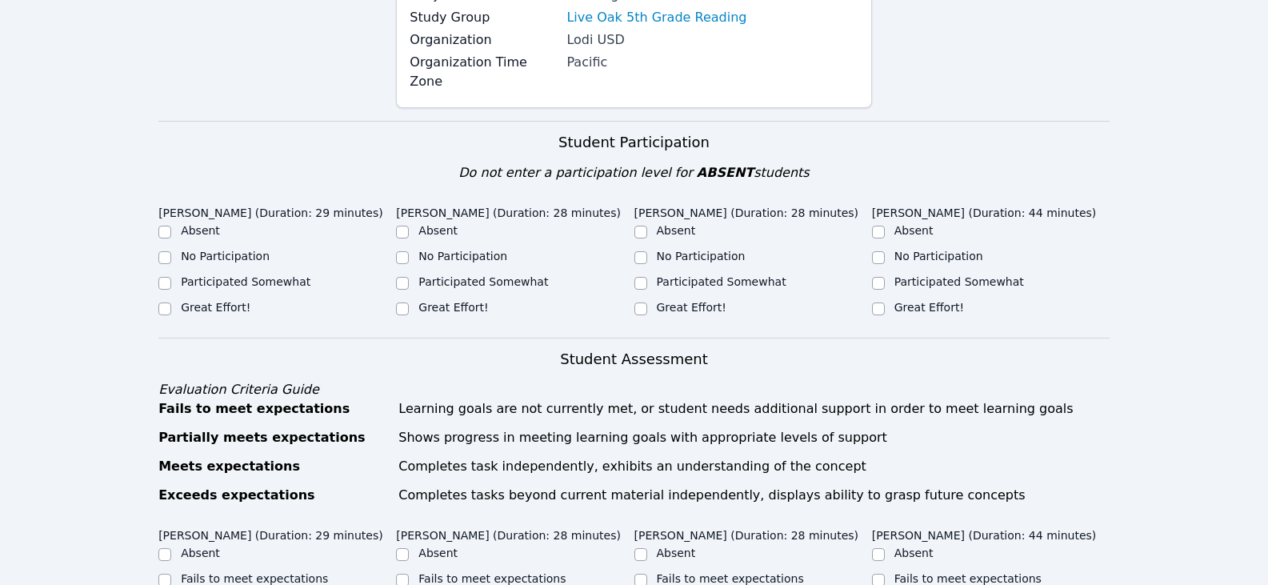
click at [214, 301] on label "Great Effort!" at bounding box center [216, 307] width 70 height 13
click at [171, 303] on input "Great Effort!" at bounding box center [164, 309] width 13 height 13
checkbox input "true"
click at [434, 301] on label "Great Effort!" at bounding box center [454, 307] width 70 height 13
click at [409, 303] on input "Great Effort!" at bounding box center [402, 309] width 13 height 13
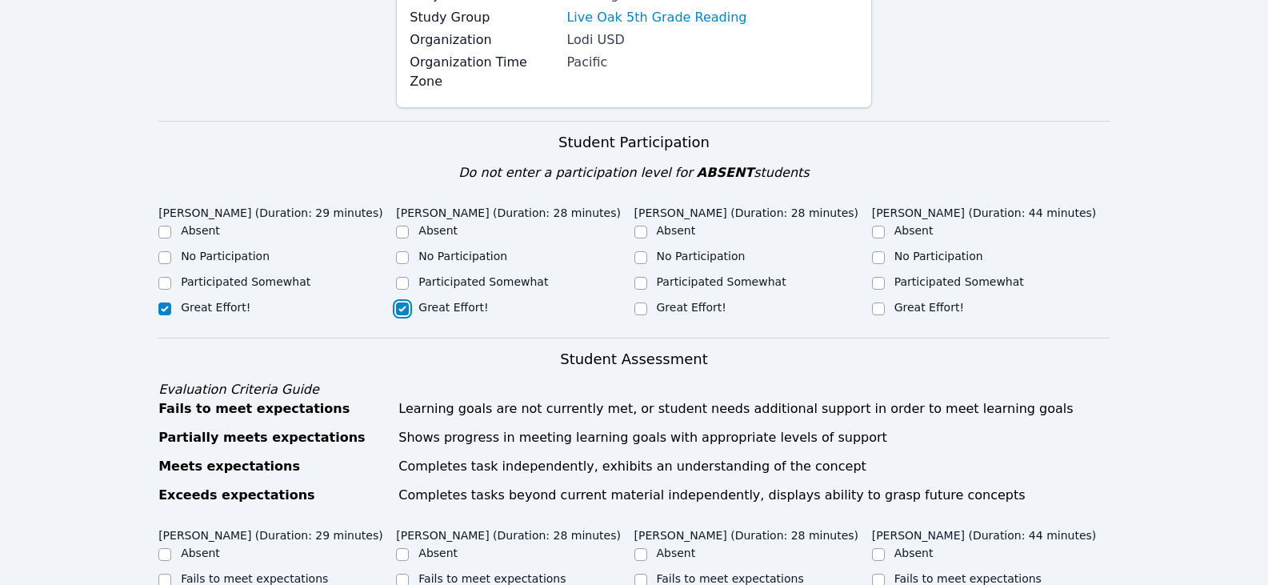
checkbox input "true"
click at [687, 301] on label "Great Effort!" at bounding box center [692, 307] width 70 height 13
click at [647, 303] on input "Great Effort!" at bounding box center [641, 309] width 13 height 13
checkbox input "true"
click at [950, 301] on label "Great Effort!" at bounding box center [930, 307] width 70 height 13
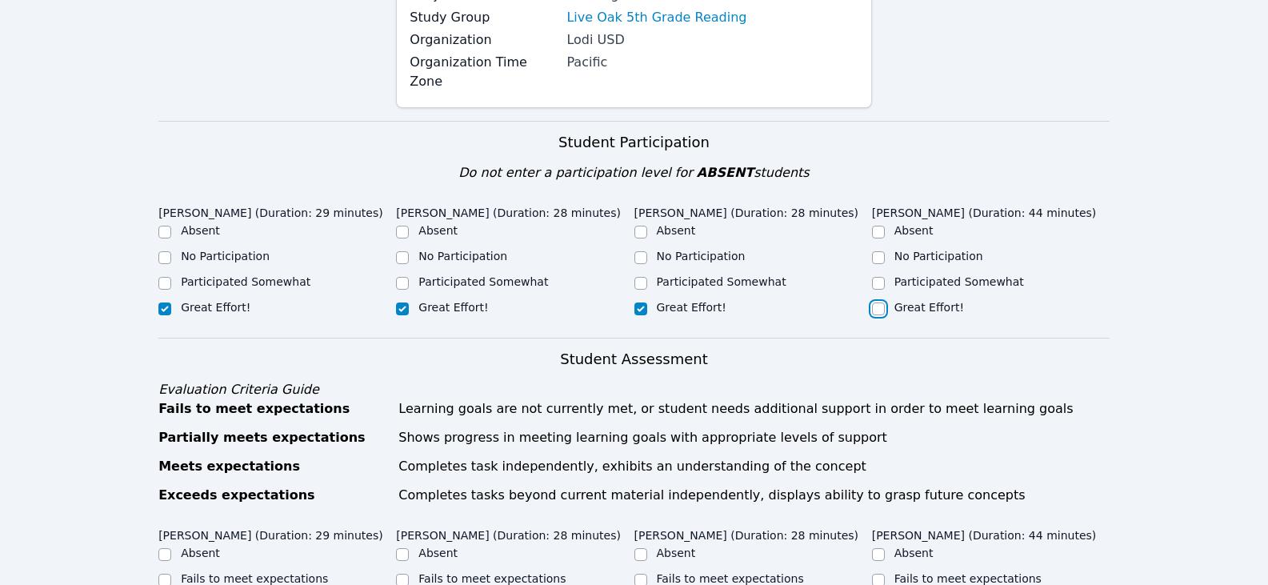
click at [885, 303] on input "Great Effort!" at bounding box center [878, 309] width 13 height 13
checkbox input "true"
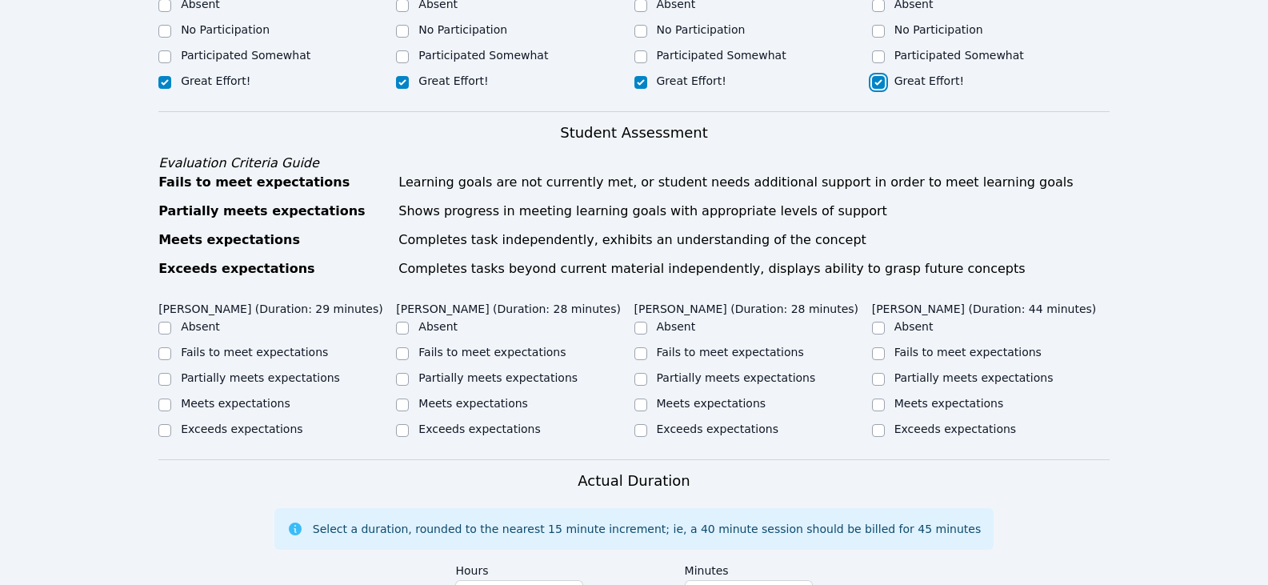
scroll to position [560, 0]
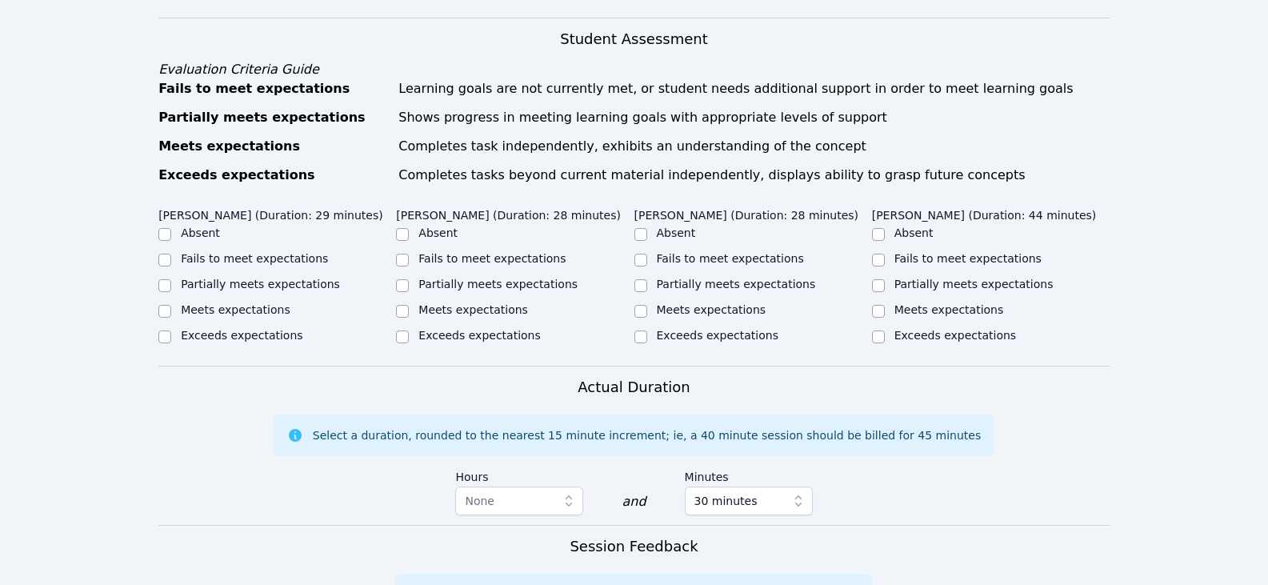
click at [277, 278] on label "Partially meets expectations" at bounding box center [260, 284] width 159 height 13
click at [171, 279] on input "Partially meets expectations" at bounding box center [164, 285] width 13 height 13
checkbox input "true"
drag, startPoint x: 403, startPoint y: 268, endPoint x: 362, endPoint y: 272, distance: 41.8
click at [362, 272] on div "[PERSON_NAME] (Duration: 29 minutes) Absent Fails to meet expectations Partiall…" at bounding box center [634, 283] width 952 height 165
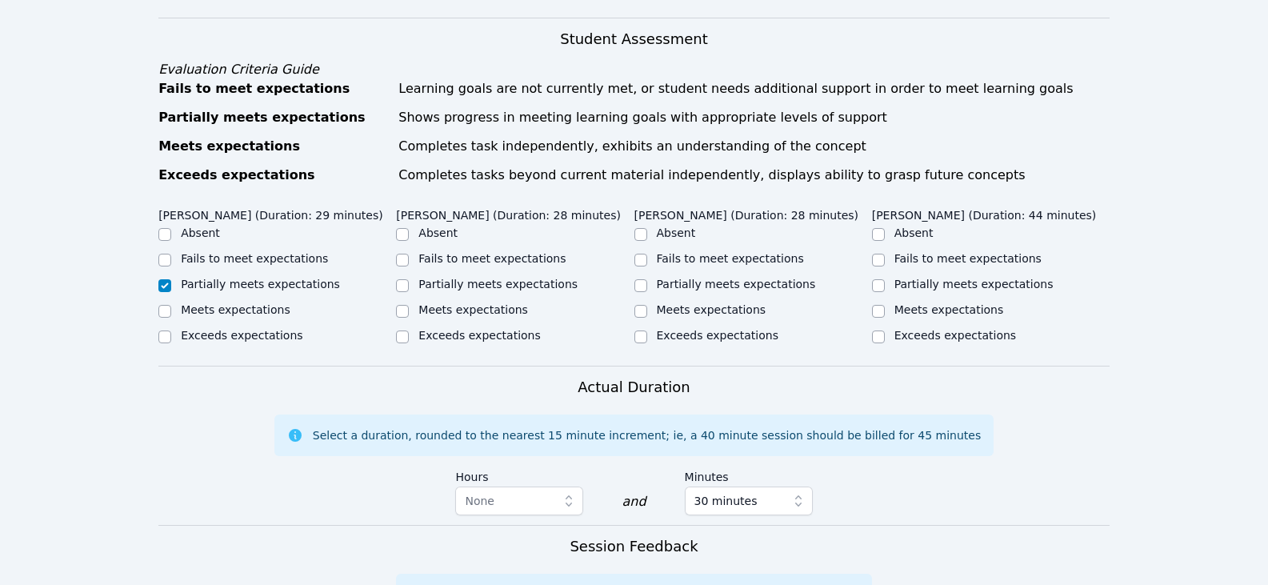
click at [343, 276] on div "Partially meets expectations" at bounding box center [277, 285] width 238 height 19
click at [236, 303] on label "Meets expectations" at bounding box center [236, 309] width 110 height 13
click at [171, 305] on input "Meets expectations" at bounding box center [164, 311] width 13 height 13
checkbox input "true"
checkbox input "false"
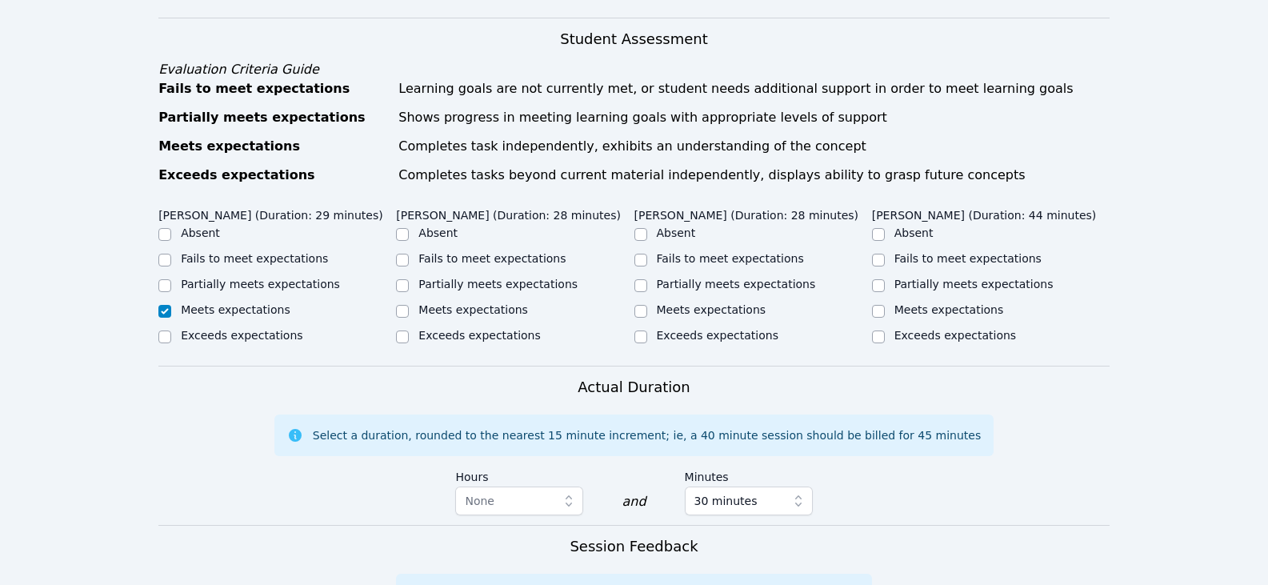
click at [434, 303] on label "Meets expectations" at bounding box center [474, 309] width 110 height 13
click at [409, 305] on input "Meets expectations" at bounding box center [402, 311] width 13 height 13
checkbox input "true"
click at [625, 302] on div "Meets expectations" at bounding box center [515, 311] width 238 height 19
click at [632, 302] on div "Meets expectations" at bounding box center [515, 311] width 238 height 19
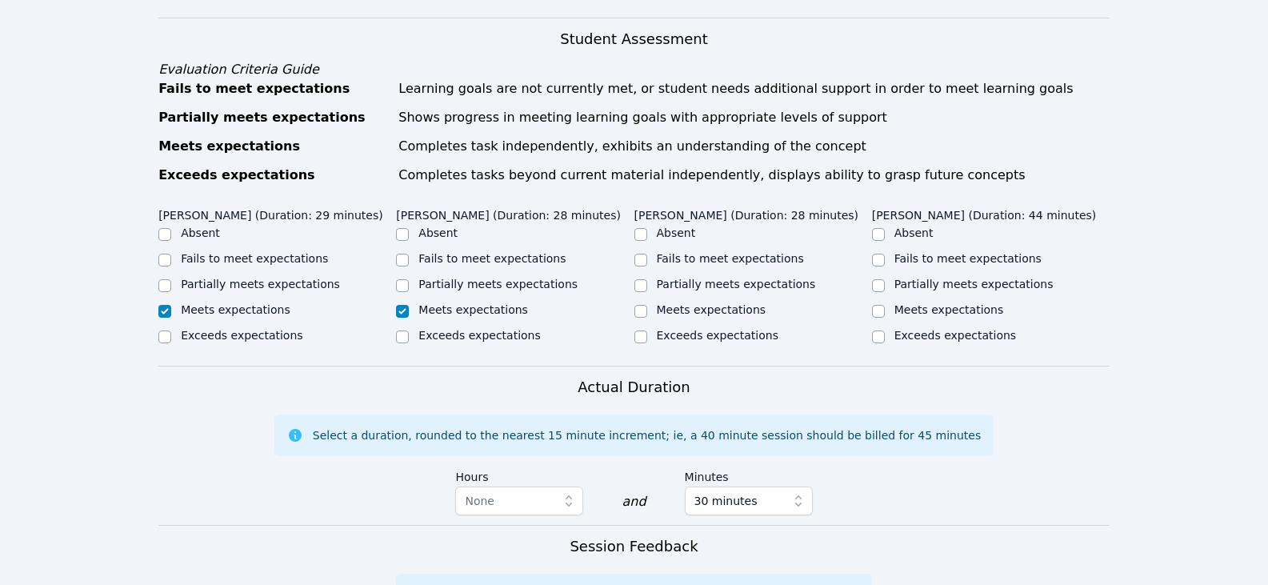
click at [715, 303] on label "Meets expectations" at bounding box center [712, 309] width 110 height 13
click at [647, 305] on input "Meets expectations" at bounding box center [641, 311] width 13 height 13
checkbox input "true"
click at [889, 302] on div "Meets expectations" at bounding box center [991, 311] width 238 height 19
click at [879, 305] on input "Meets expectations" at bounding box center [878, 311] width 13 height 13
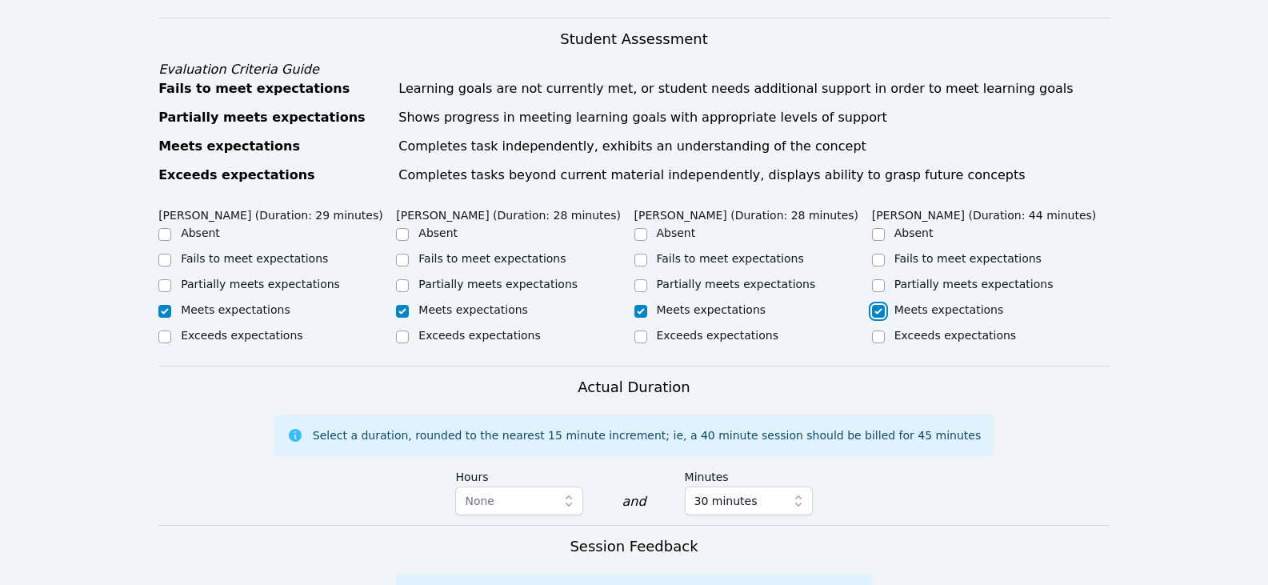
checkbox input "true"
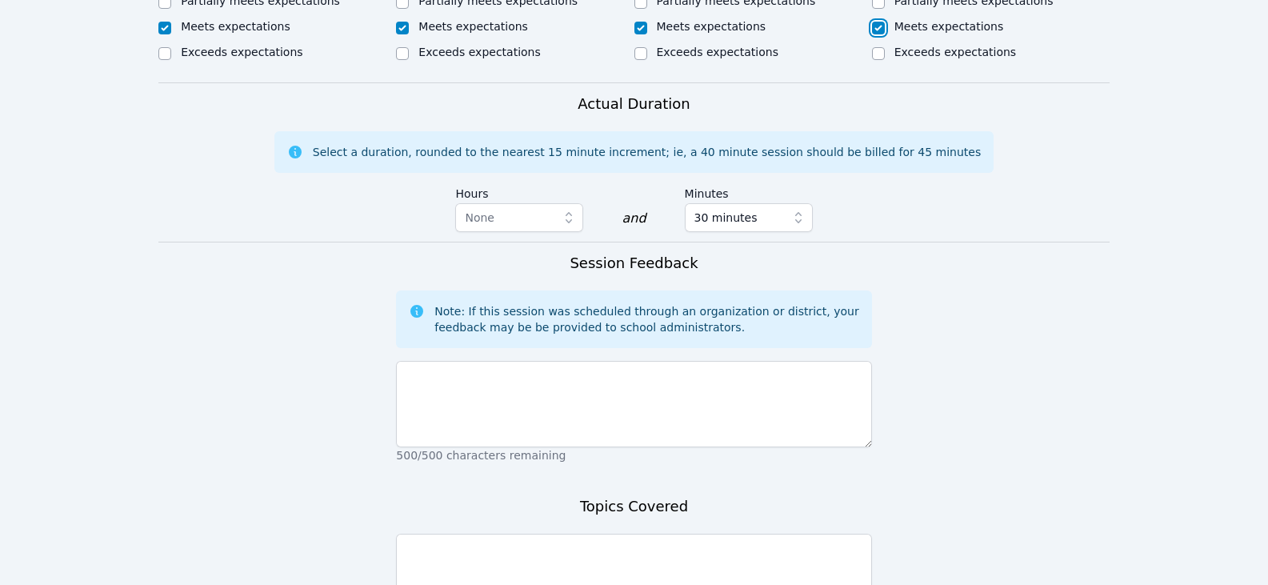
scroll to position [880, 0]
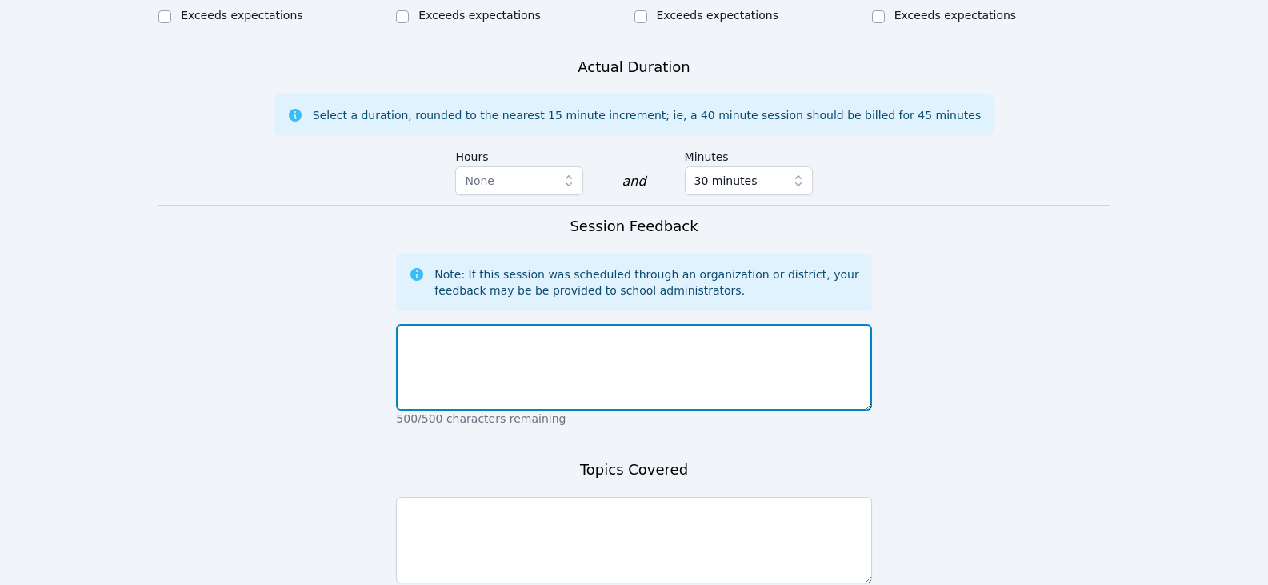
click at [788, 359] on textarea at bounding box center [633, 367] width 475 height 86
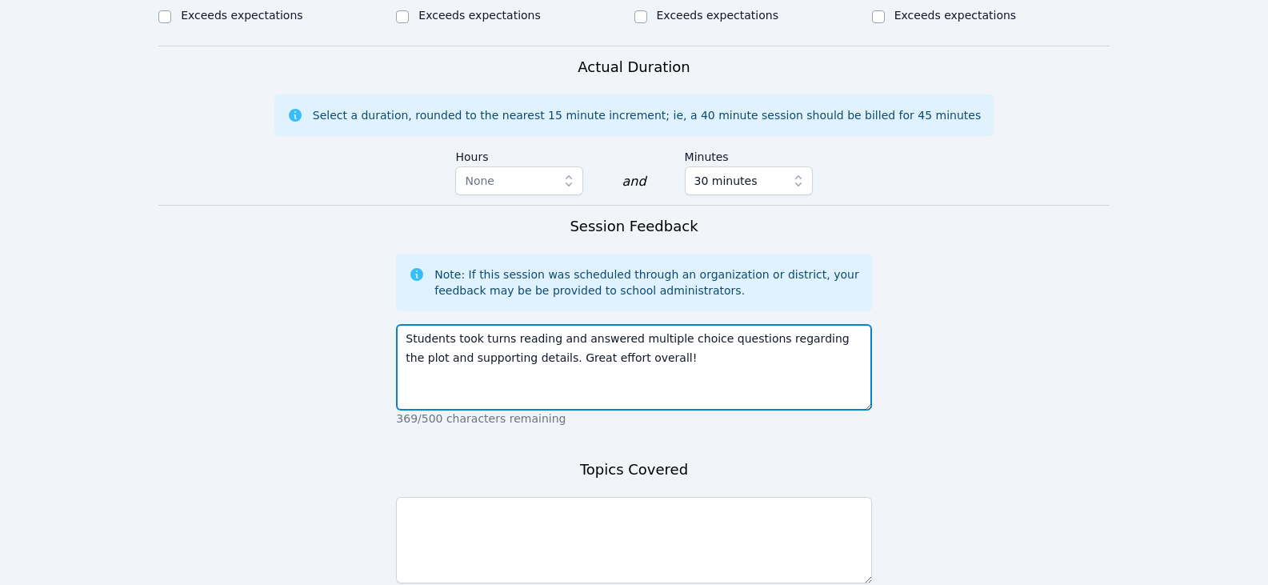
type textarea "Students took turns reading and answered multiple choice questions regarding th…"
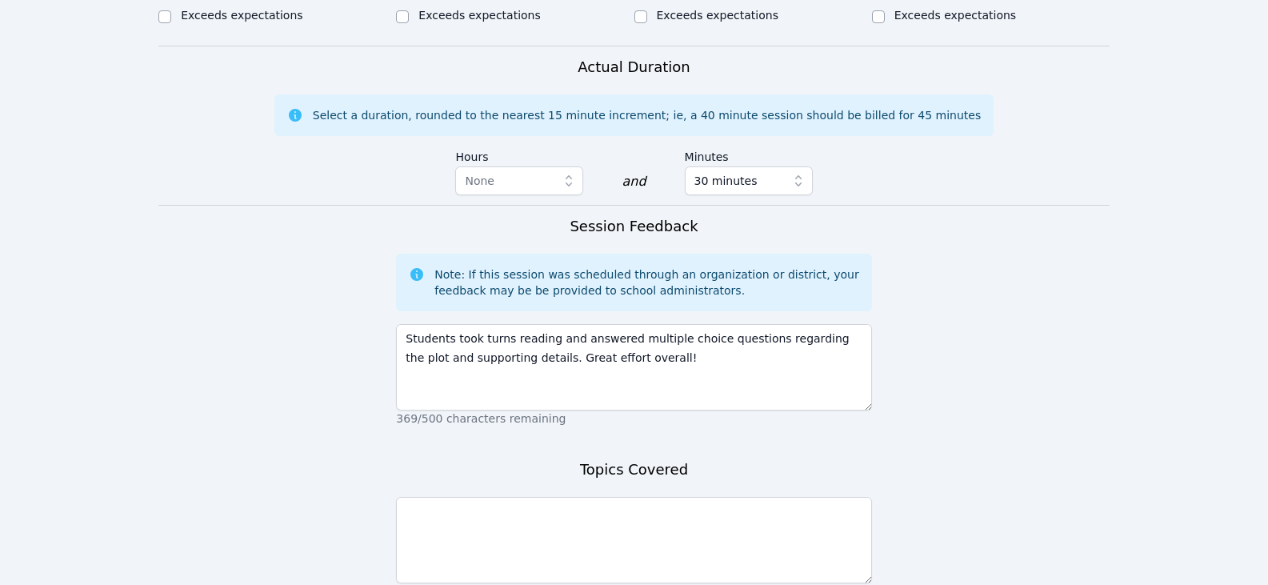
click at [924, 378] on form "Student Participation Do not enter a participation level for ABSENT students [P…" at bounding box center [634, 84] width 952 height 1206
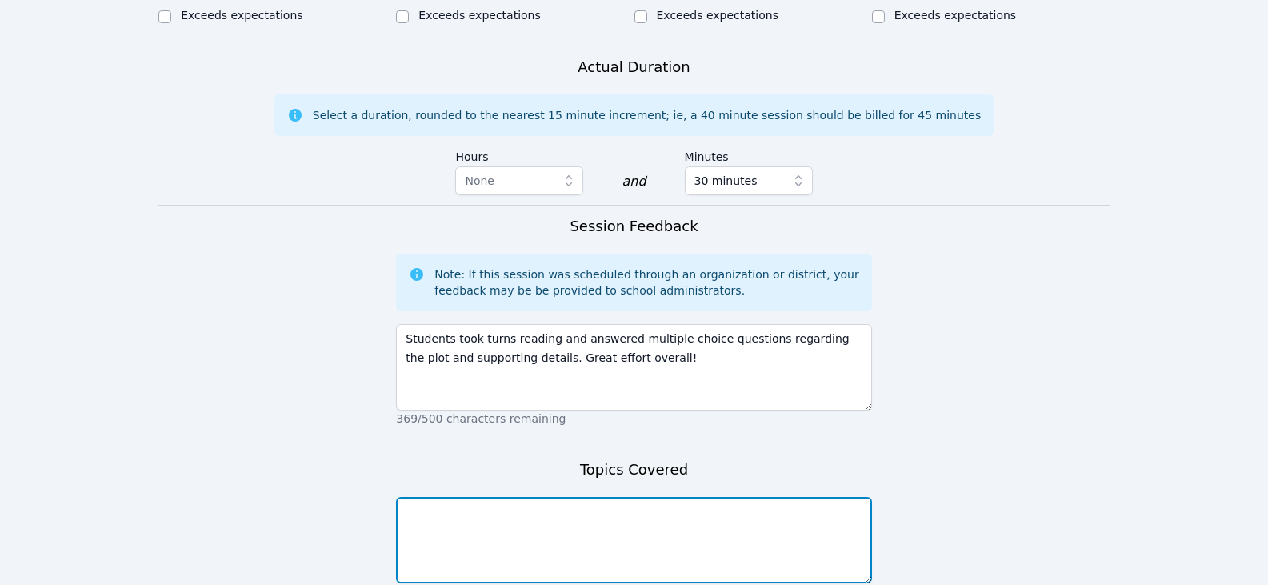
click at [593, 527] on textarea at bounding box center [633, 540] width 475 height 86
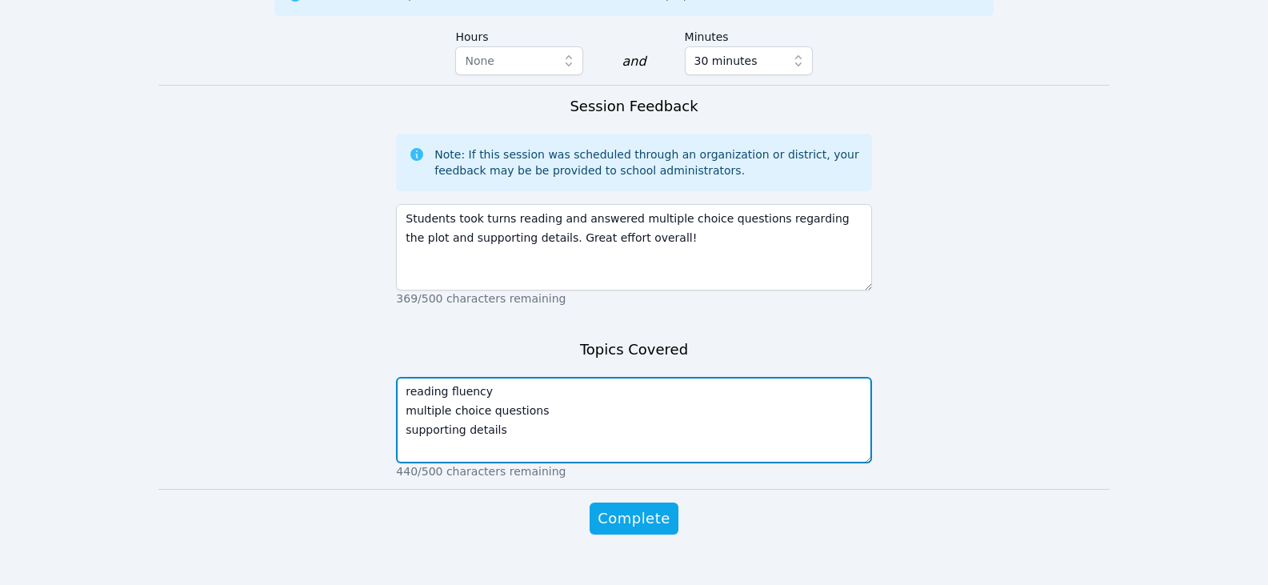
scroll to position [1008, 0]
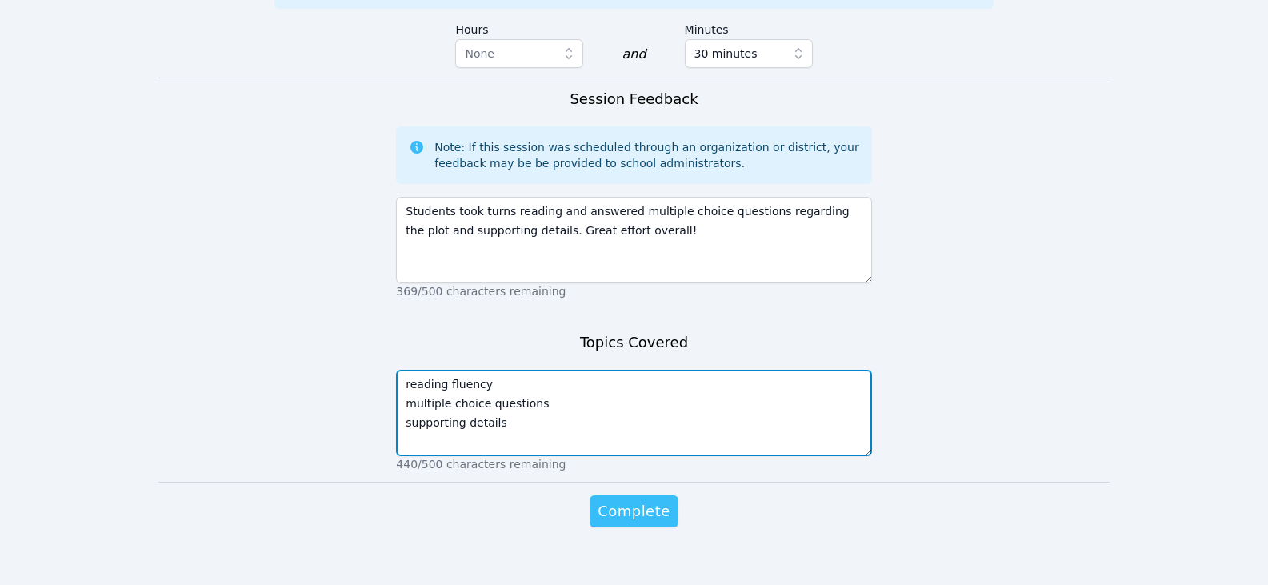
type textarea "reading fluency multiple choice questions supporting details"
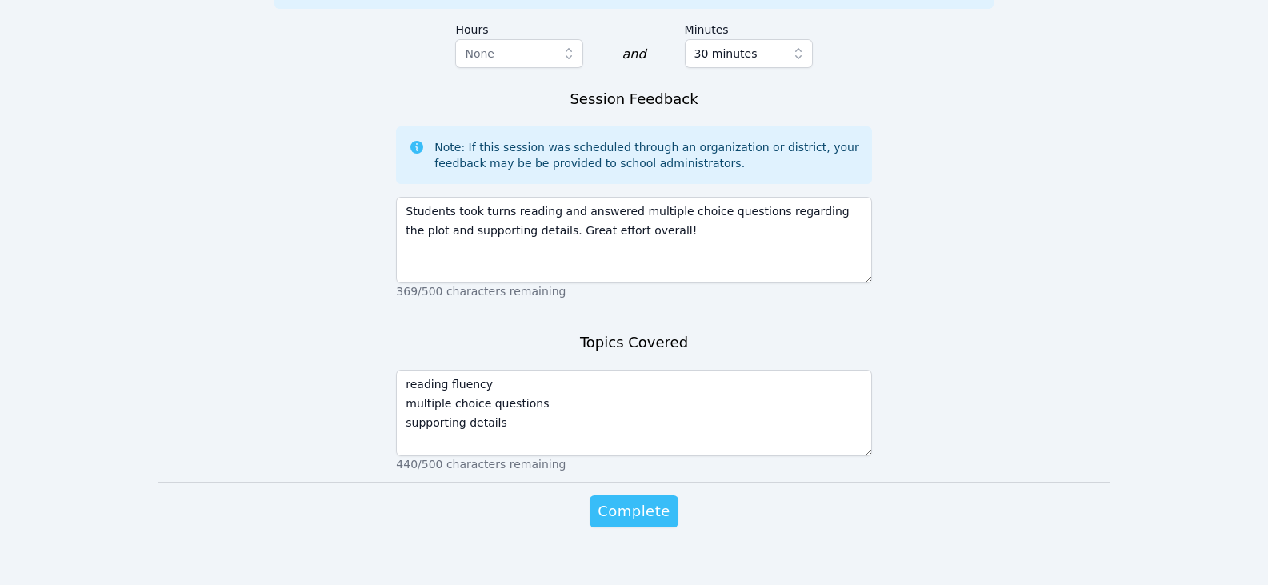
click at [633, 503] on span "Complete" at bounding box center [634, 511] width 72 height 22
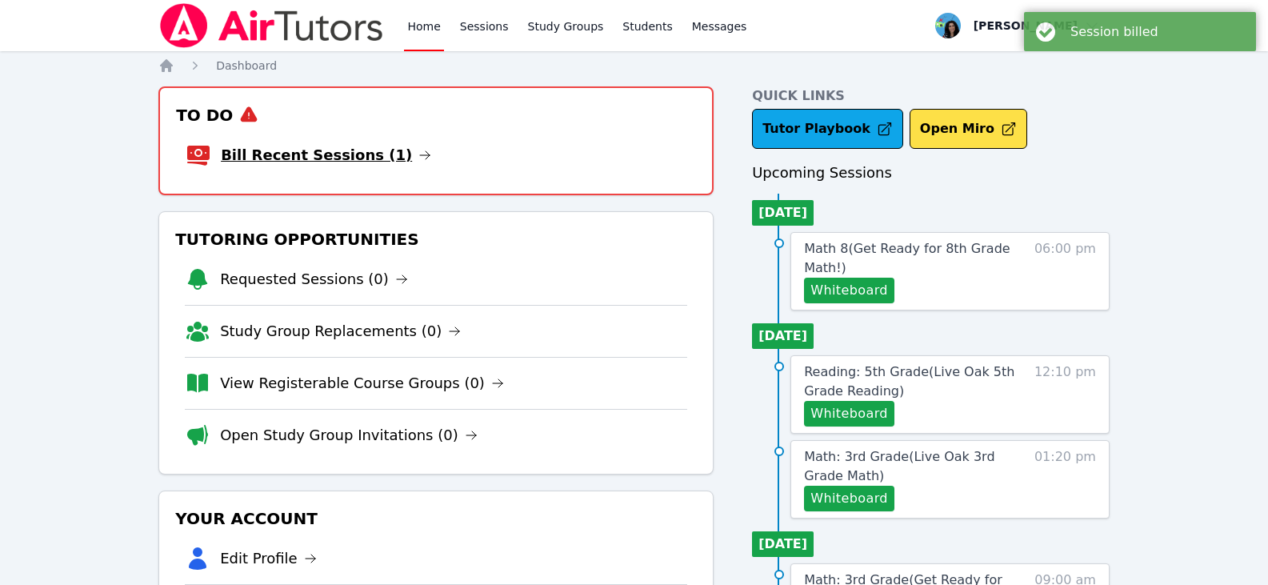
click at [419, 154] on icon at bounding box center [425, 155] width 13 height 13
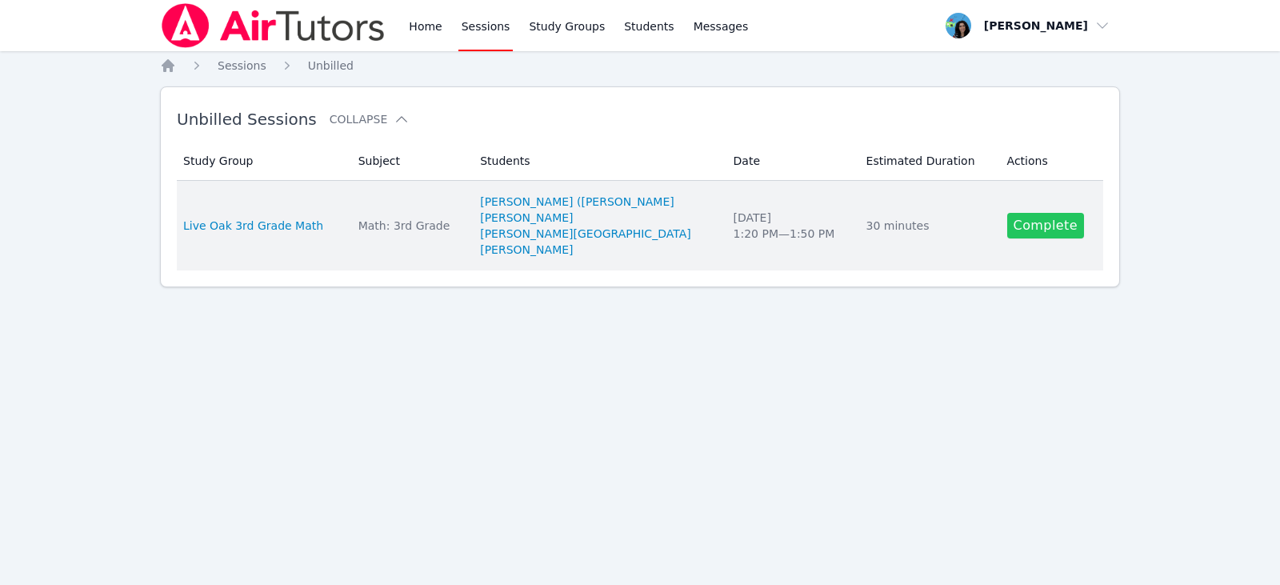
click at [1037, 216] on link "Complete" at bounding box center [1046, 226] width 77 height 26
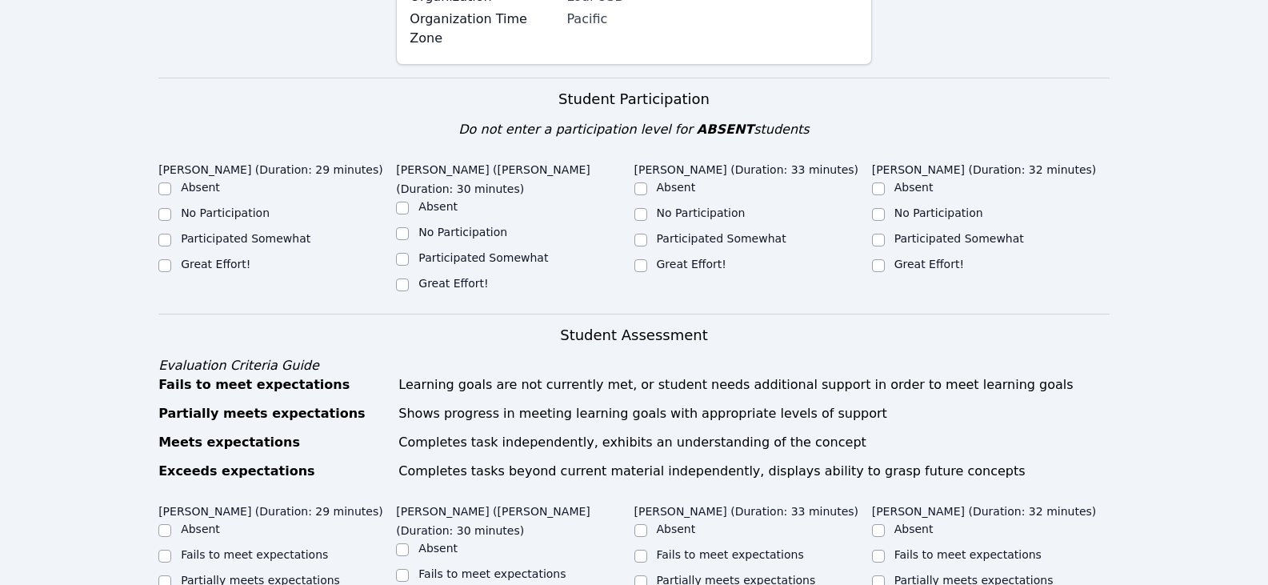
scroll to position [320, 0]
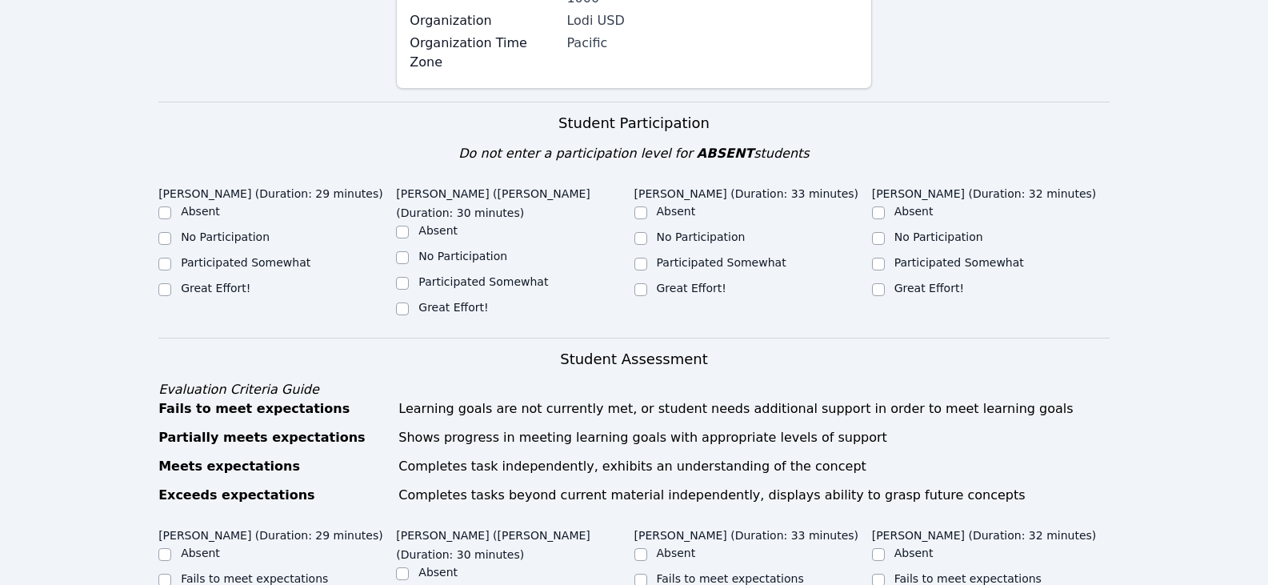
click at [213, 282] on label "Great Effort!" at bounding box center [216, 288] width 70 height 13
click at [171, 283] on input "Great Effort!" at bounding box center [164, 289] width 13 height 13
checkbox input "true"
click at [418, 299] on div "Great Effort!" at bounding box center [515, 308] width 238 height 19
click at [653, 280] on div "Great Effort!" at bounding box center [754, 289] width 238 height 19
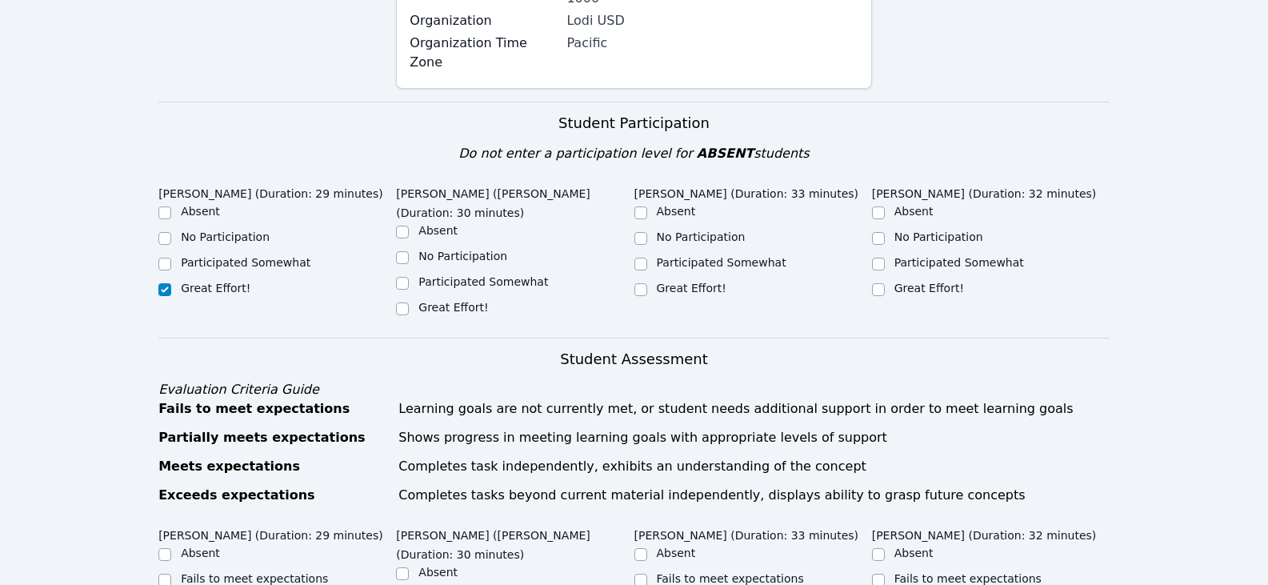
click at [394, 280] on div "Great Effort!" at bounding box center [277, 289] width 238 height 19
click at [404, 303] on input "Great Effort!" at bounding box center [402, 309] width 13 height 13
checkbox input "true"
click at [646, 283] on input "Great Effort!" at bounding box center [641, 289] width 13 height 13
checkbox input "true"
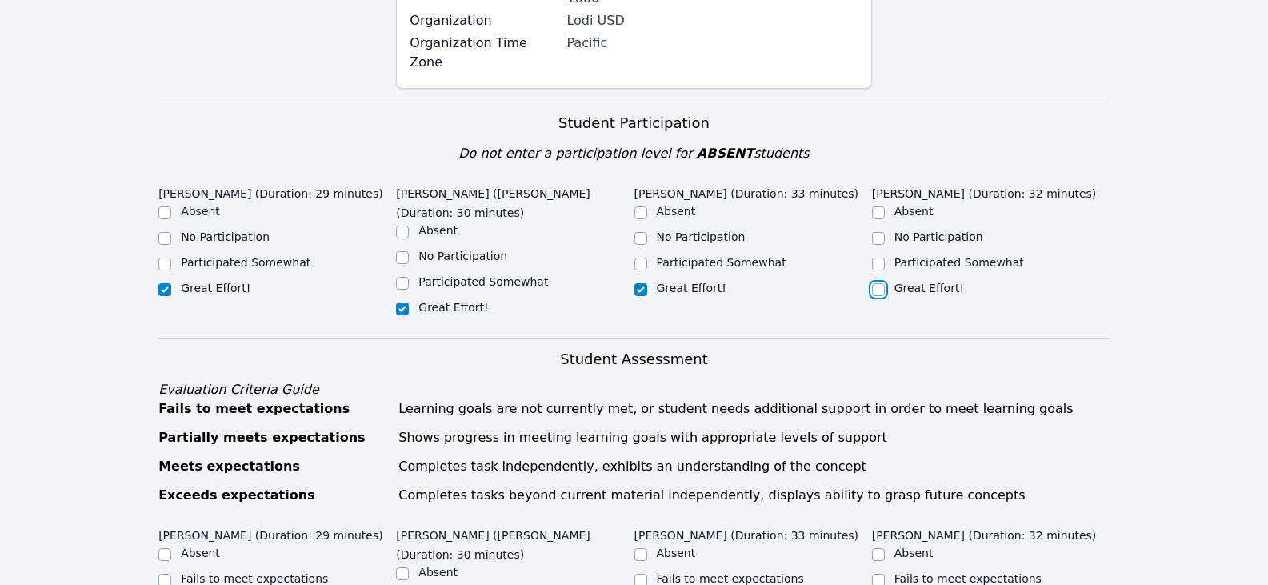
click at [874, 283] on input "Great Effort!" at bounding box center [878, 289] width 13 height 13
checkbox input "true"
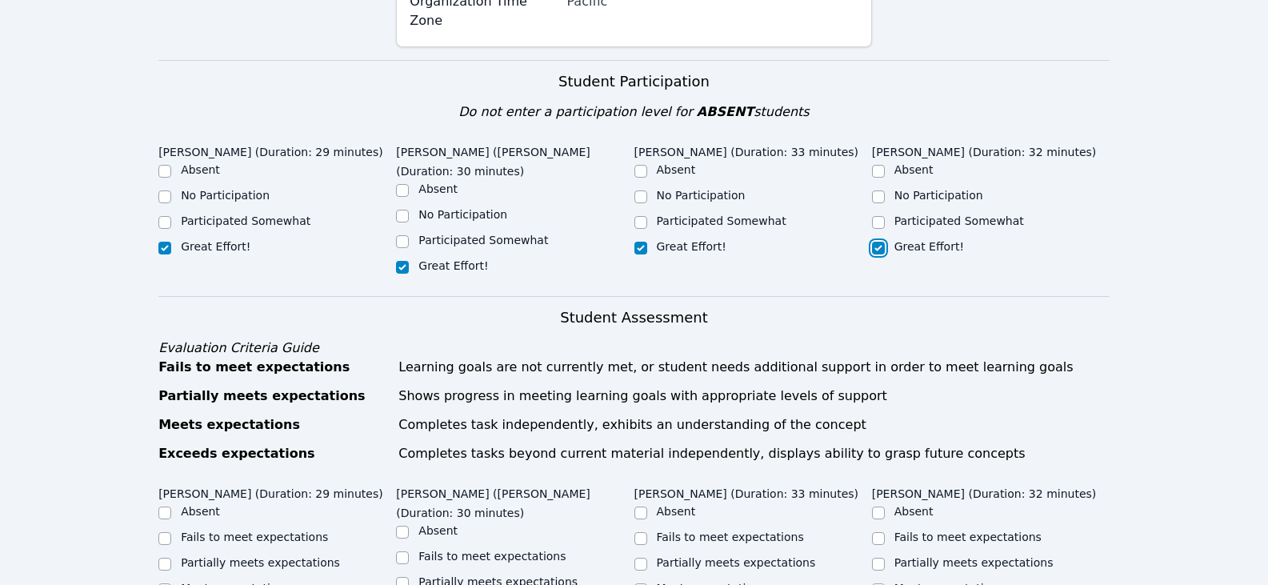
scroll to position [400, 0]
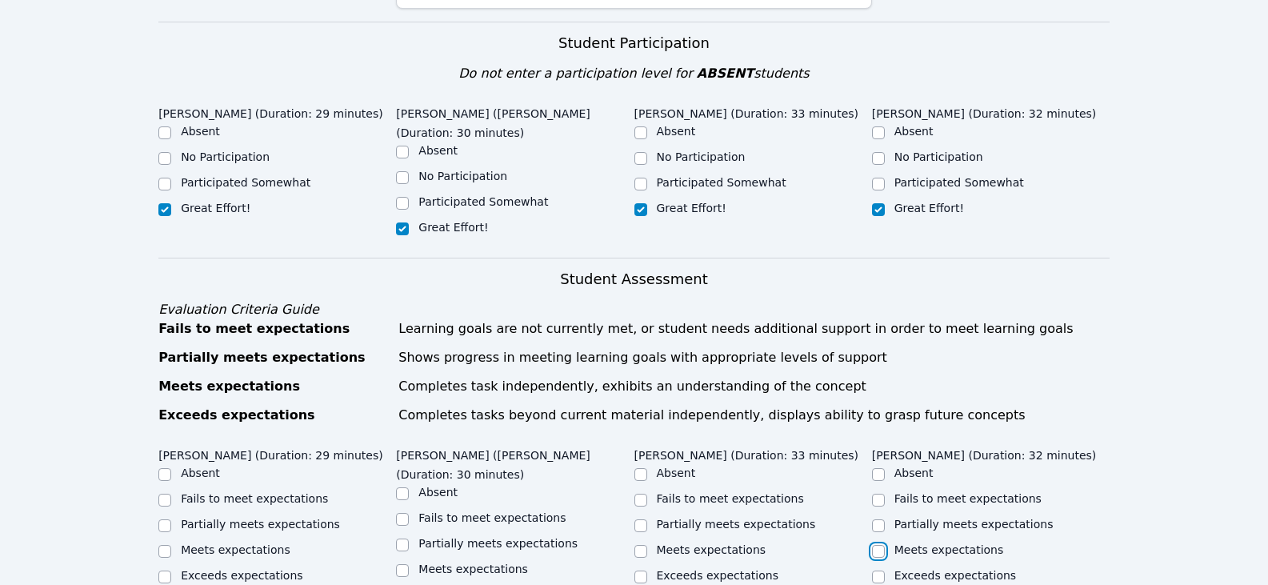
click at [874, 545] on input "Meets expectations" at bounding box center [878, 551] width 13 height 13
checkbox input "true"
click at [647, 519] on input "Partially meets expectations" at bounding box center [641, 525] width 13 height 13
checkbox input "true"
click at [447, 537] on label "Partially meets expectations" at bounding box center [498, 543] width 159 height 13
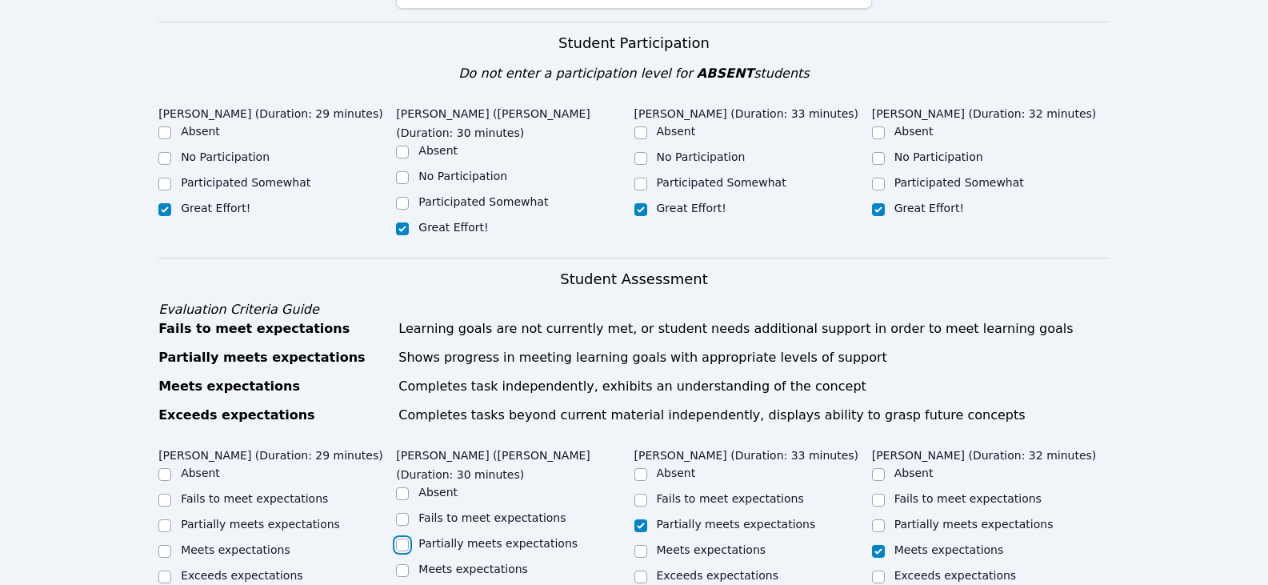
click at [409, 539] on input "Partially meets expectations" at bounding box center [402, 545] width 13 height 13
checkbox input "true"
click at [178, 516] on div "Partially meets expectations" at bounding box center [277, 525] width 238 height 19
click at [168, 519] on input "Partially meets expectations" at bounding box center [164, 525] width 13 height 13
checkbox input "true"
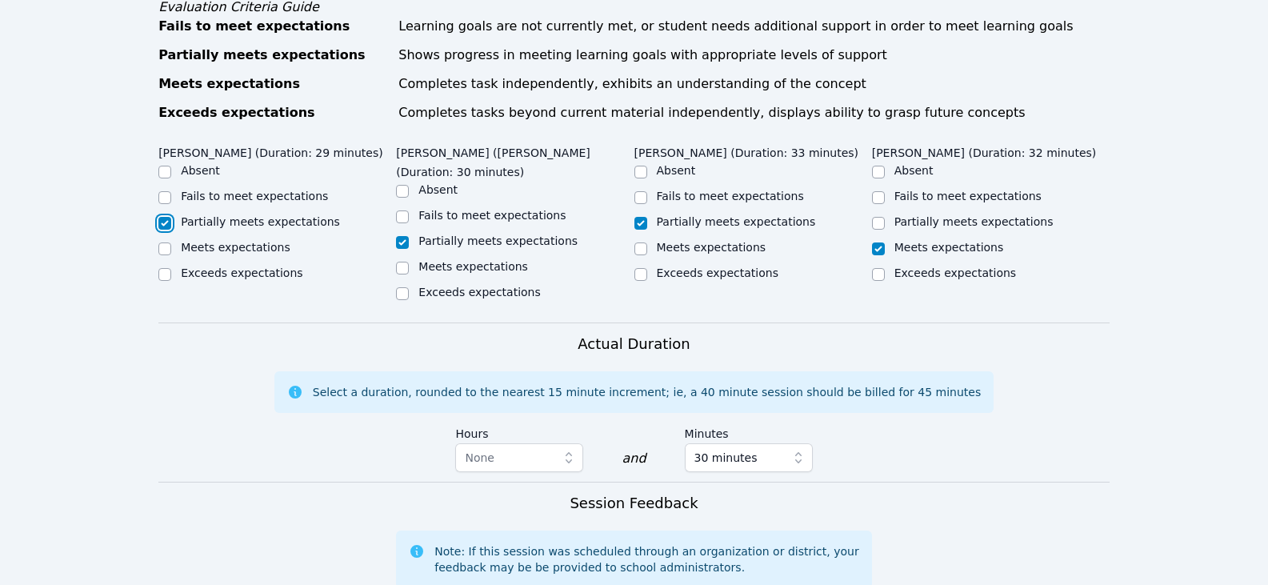
scroll to position [800, 0]
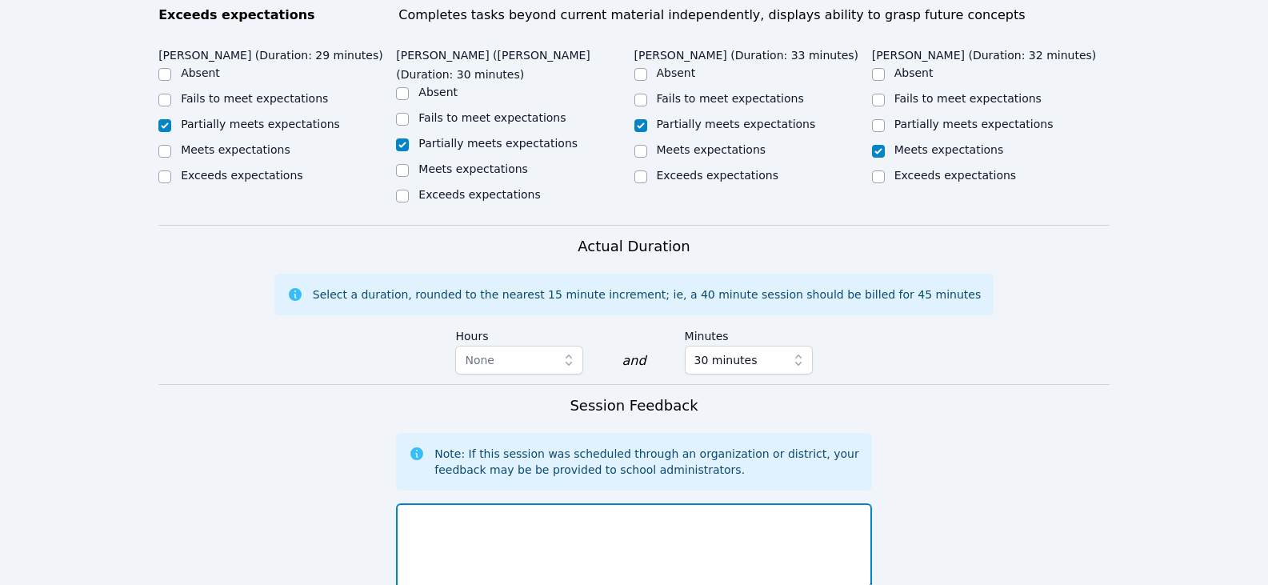
click at [723, 503] on textarea at bounding box center [633, 546] width 475 height 86
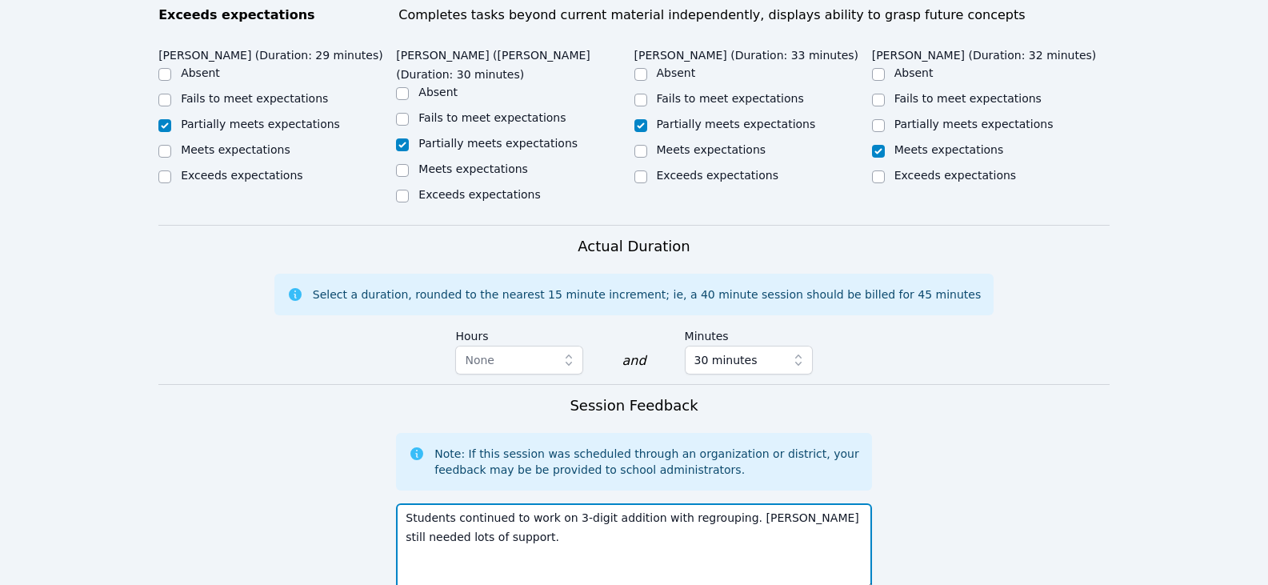
click at [724, 503] on textarea "Students continued to work on 3-digit addition with regrouping. [PERSON_NAME] s…" at bounding box center [633, 546] width 475 height 86
click at [746, 503] on textarea "Students continued to work on 3-digit addition with regrouping. [PERSON_NAME] s…" at bounding box center [633, 546] width 475 height 86
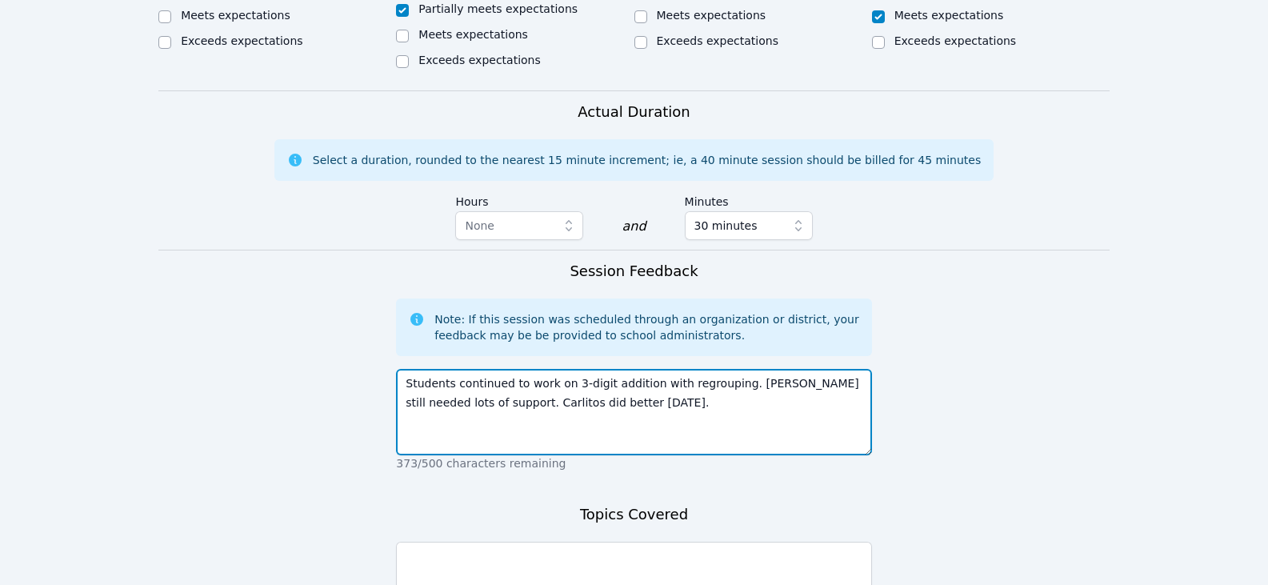
scroll to position [960, 0]
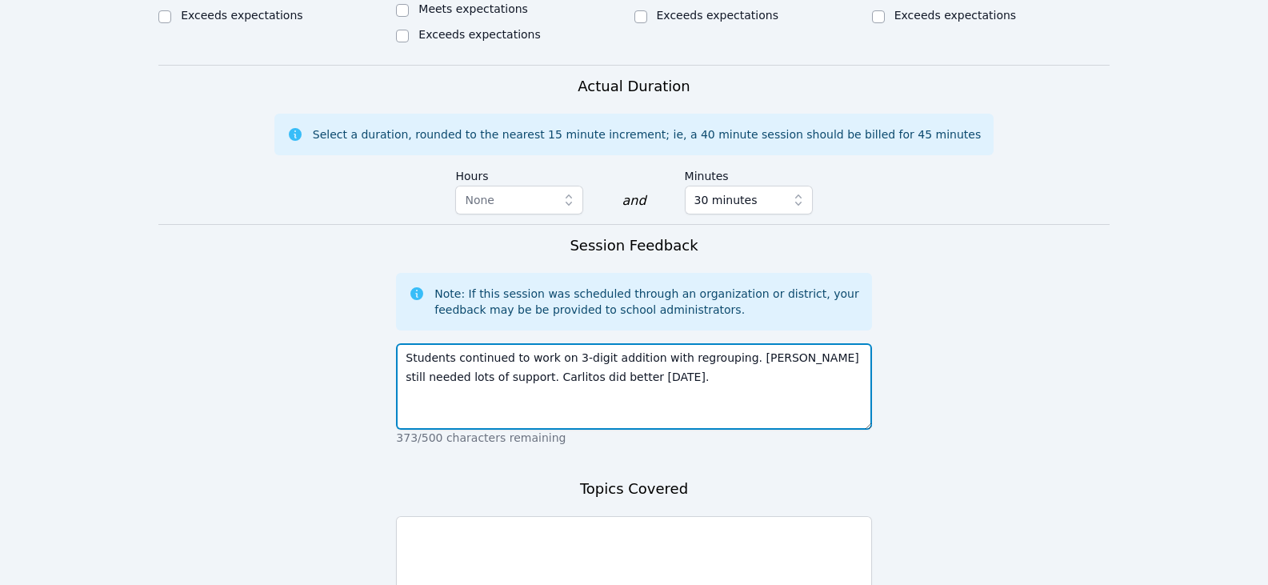
type textarea "Students continued to work on 3-digit addition with regrouping. [PERSON_NAME] s…"
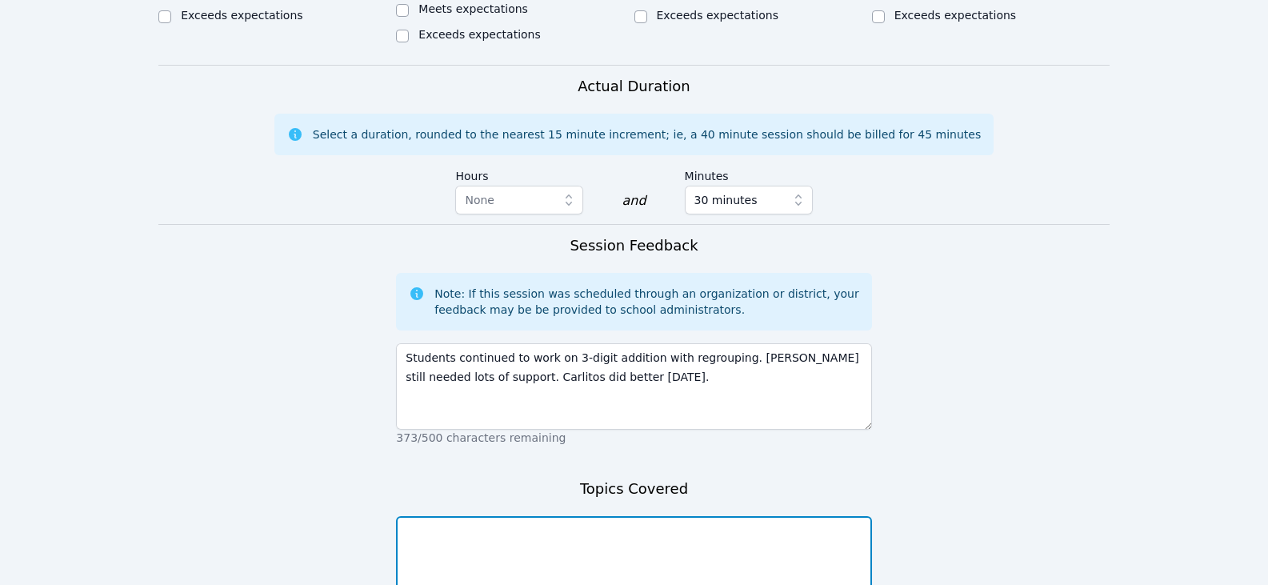
click at [744, 516] on textarea at bounding box center [633, 559] width 475 height 86
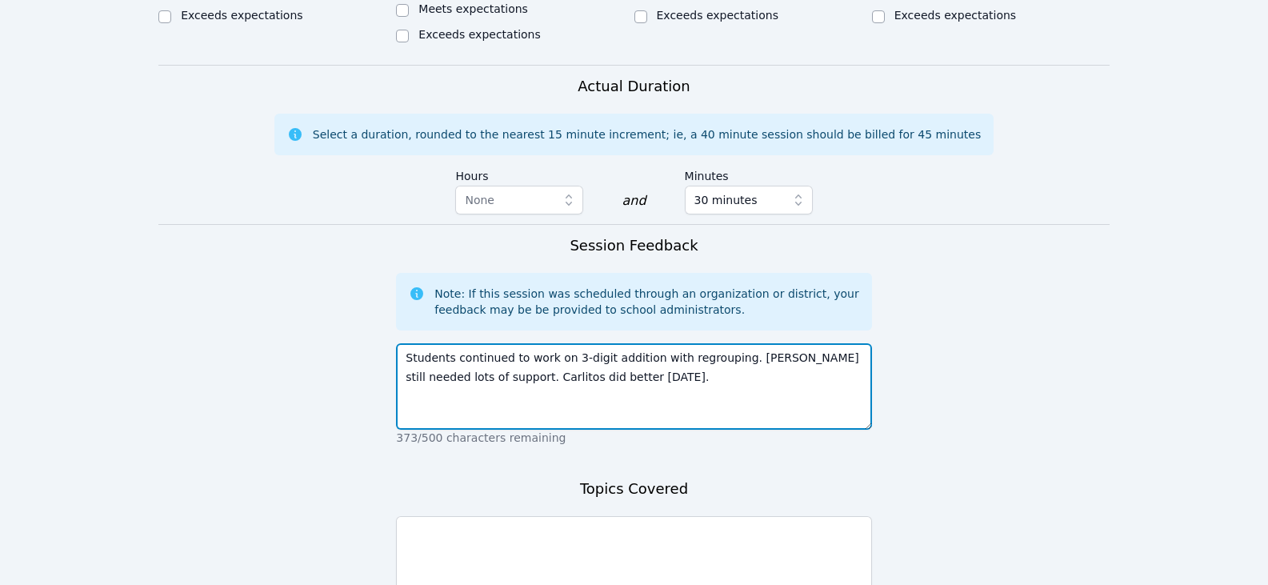
drag, startPoint x: 561, startPoint y: 282, endPoint x: 722, endPoint y: 284, distance: 160.9
click at [722, 343] on textarea "Students continued to work on 3-digit addition with regrouping. [PERSON_NAME] s…" at bounding box center [633, 386] width 475 height 86
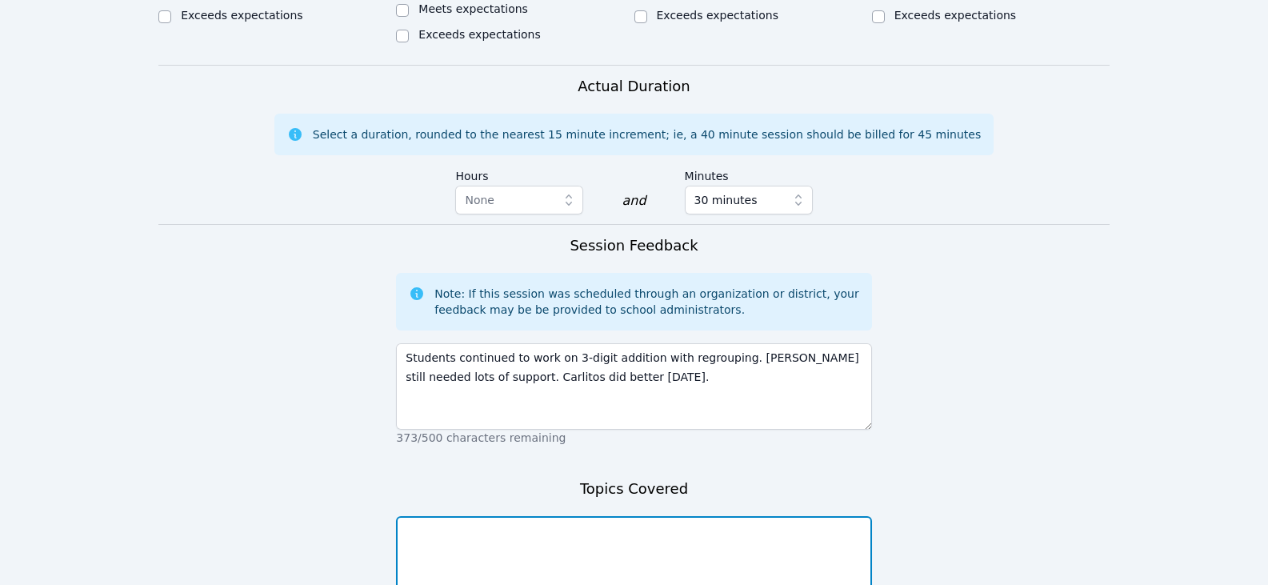
click at [675, 516] on textarea at bounding box center [633, 559] width 475 height 86
paste textarea "3-digit addition with regrouping"
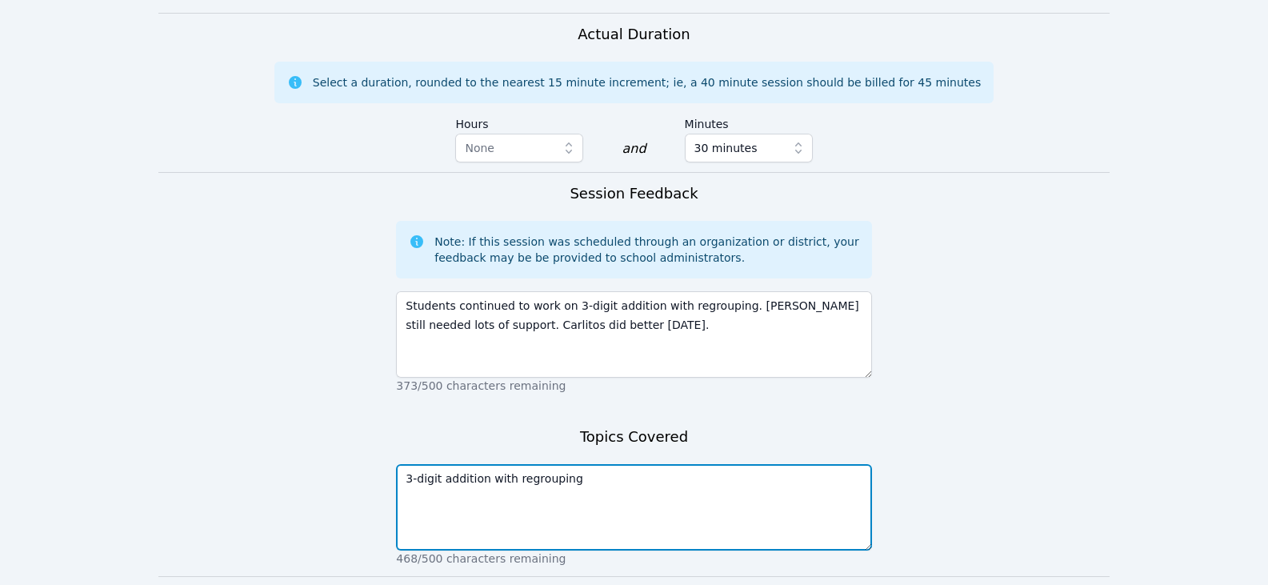
scroll to position [1040, 0]
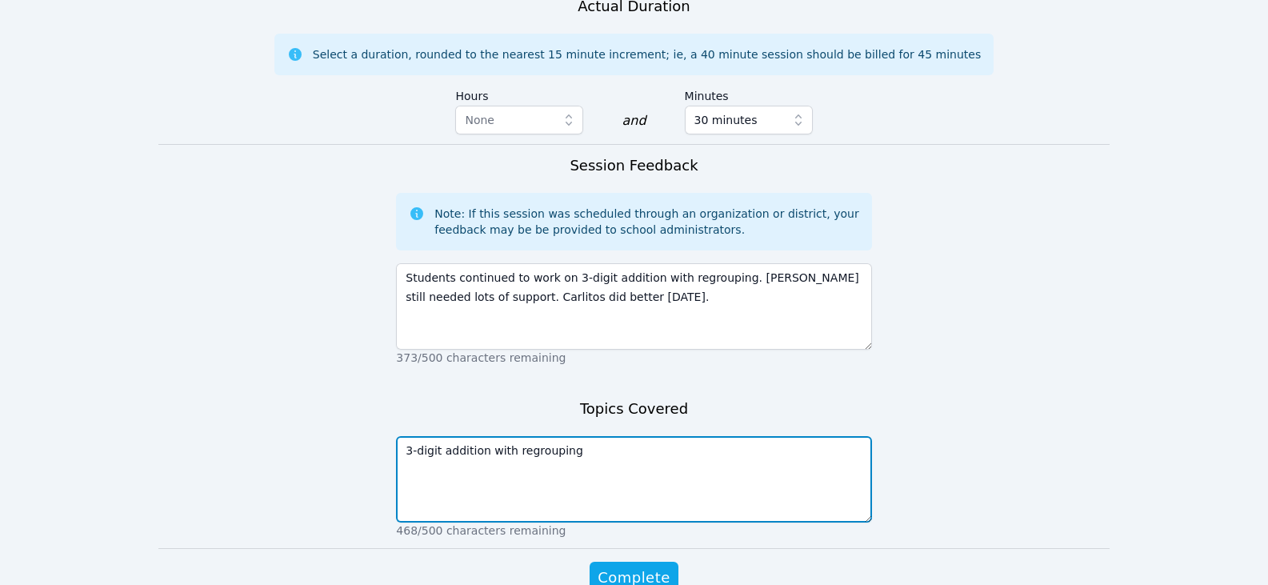
type textarea "3-digit addition with regrouping"
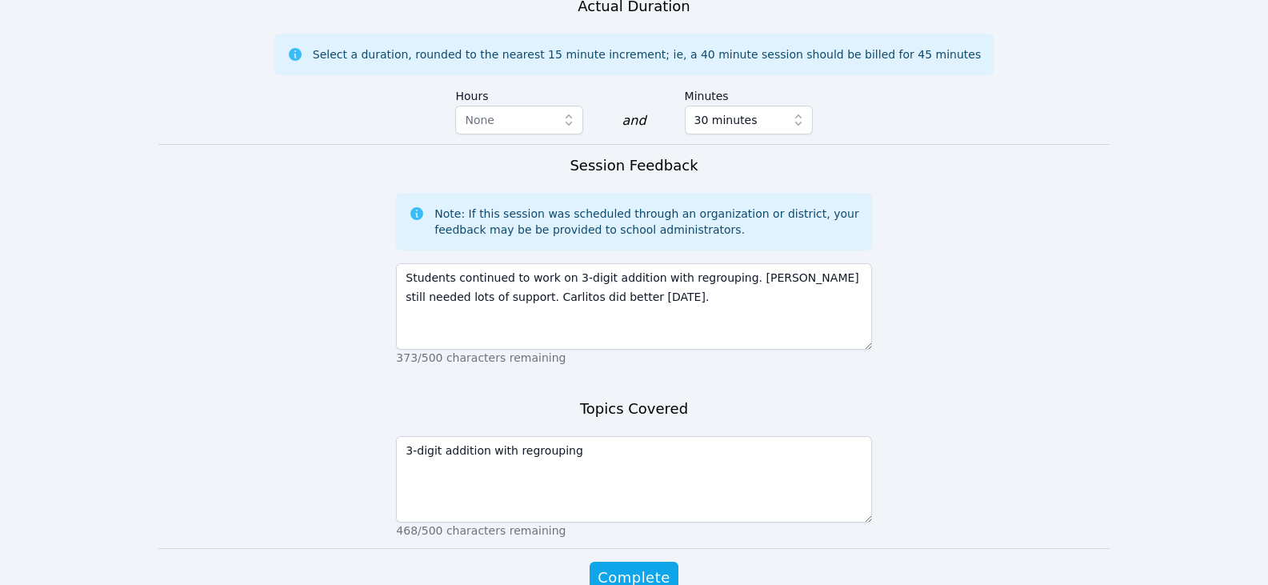
click at [643, 475] on form "Student Participation Do not enter a participation level for ABSENT students [P…" at bounding box center [634, 3] width 952 height 1244
click at [647, 567] on span "Complete" at bounding box center [634, 578] width 72 height 22
